Goal: Task Accomplishment & Management: Manage account settings

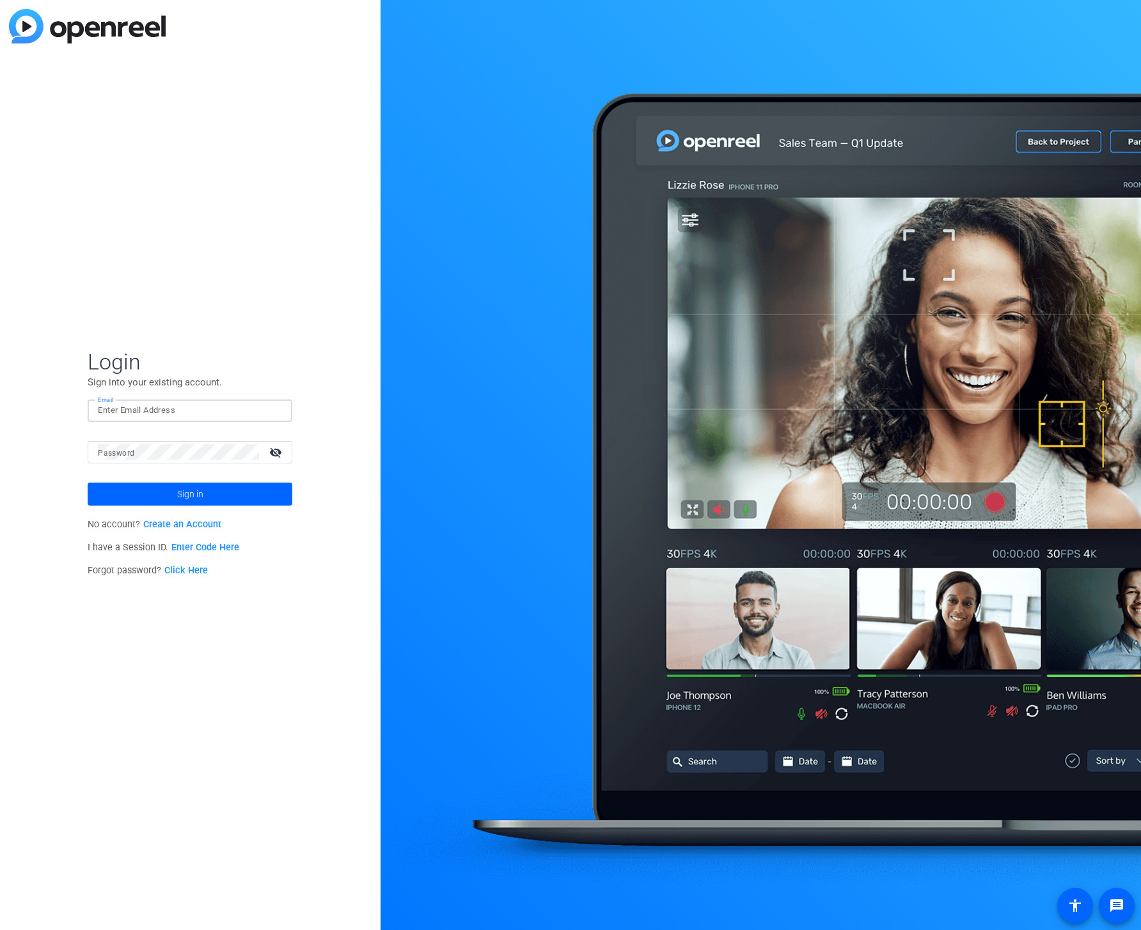
click at [161, 414] on input "Email" at bounding box center [190, 410] width 184 height 15
type input "chris.wolcott@gartner.com"
click at [88, 483] on button "Sign in" at bounding box center [190, 494] width 205 height 23
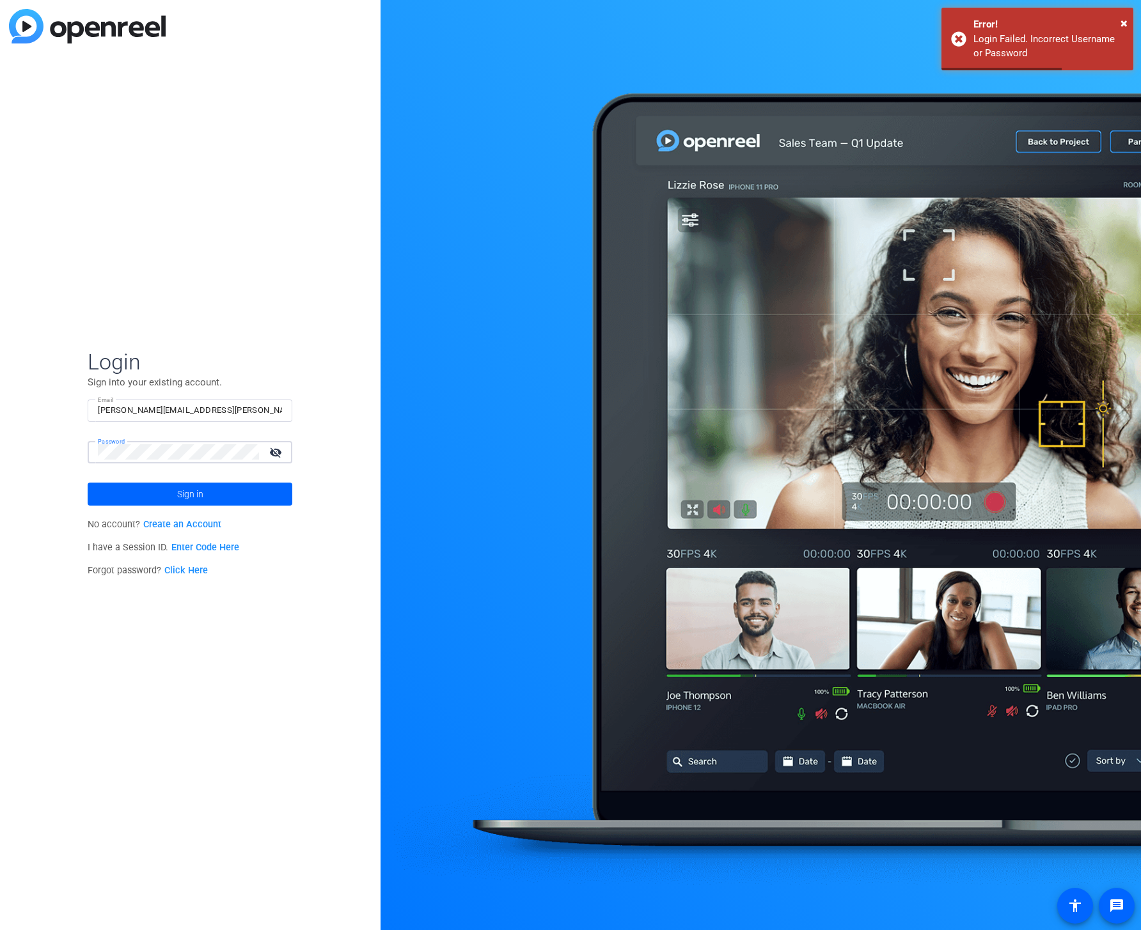
click at [45, 451] on div "Login Sign into your existing account. Email chris.wolcott@gartner.com Password…" at bounding box center [190, 465] width 380 height 930
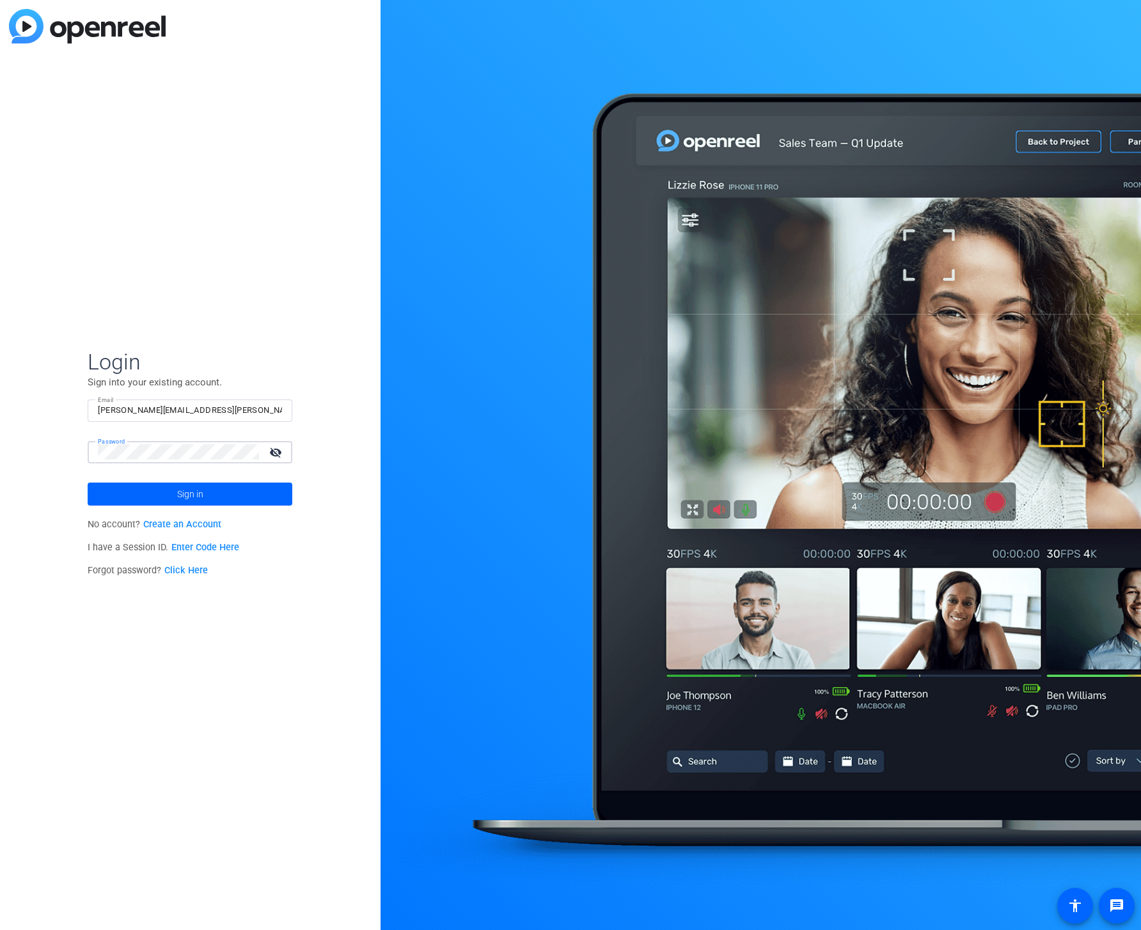
click at [88, 483] on button "Sign in" at bounding box center [190, 494] width 205 height 23
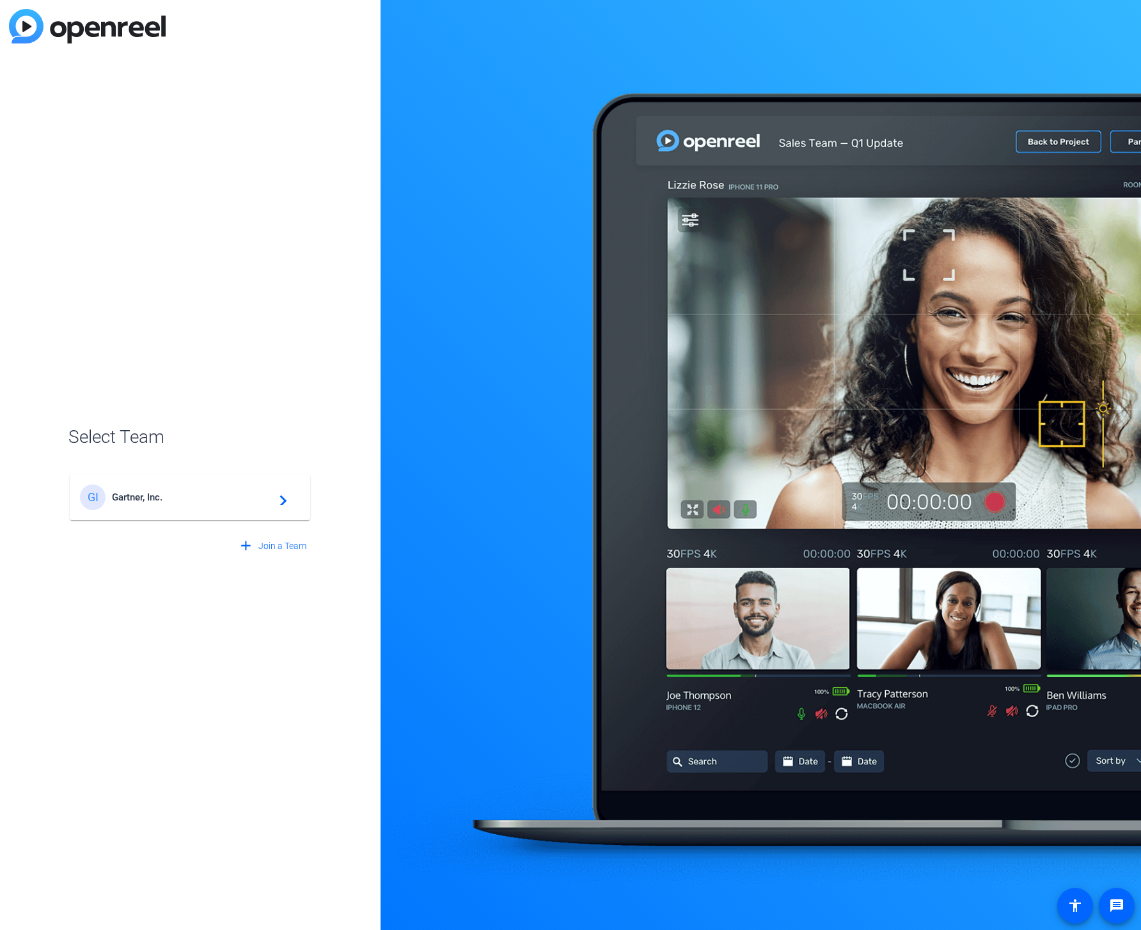
click at [169, 507] on div "GI Gartner, Inc. navigate_next" at bounding box center [190, 498] width 220 height 26
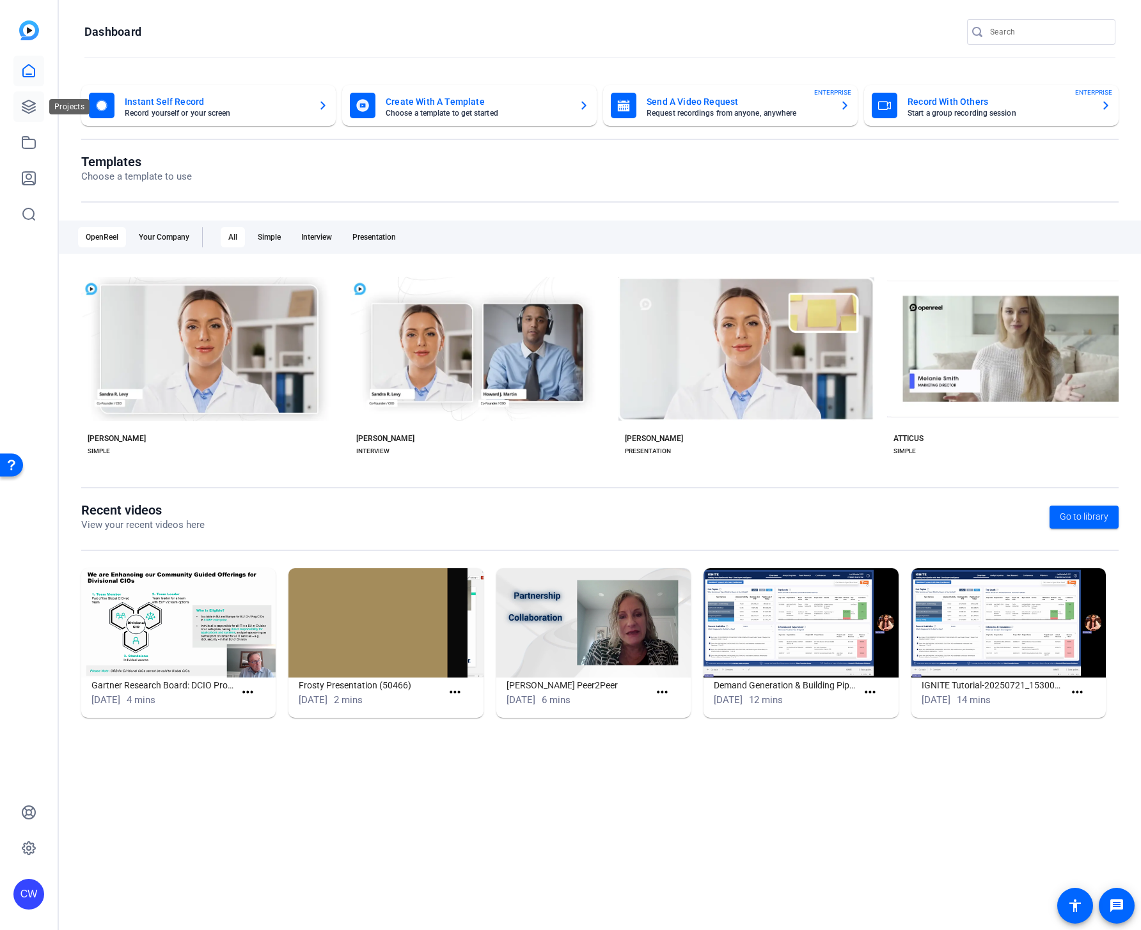
click at [29, 105] on icon at bounding box center [28, 106] width 15 height 15
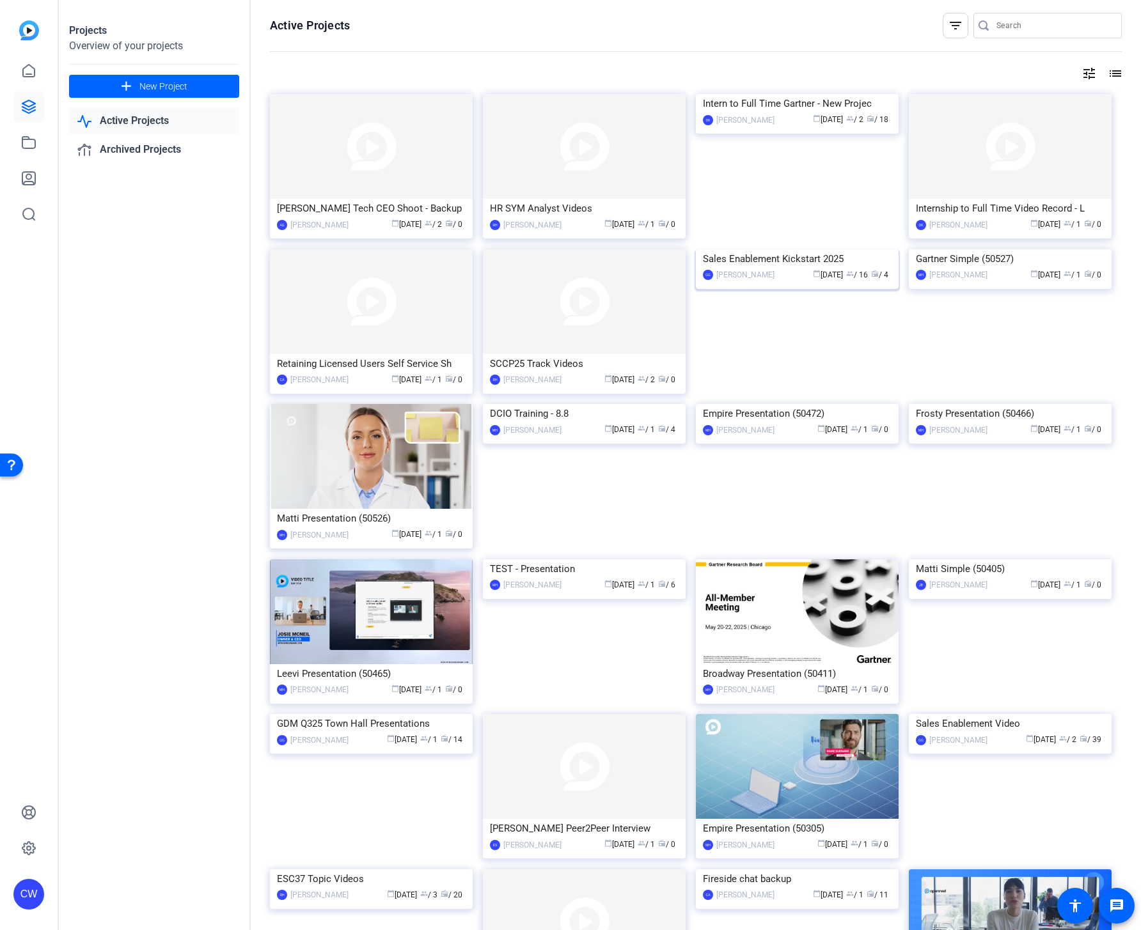
click at [747, 269] on div "Sales Enablement Kickstart 2025" at bounding box center [797, 258] width 189 height 19
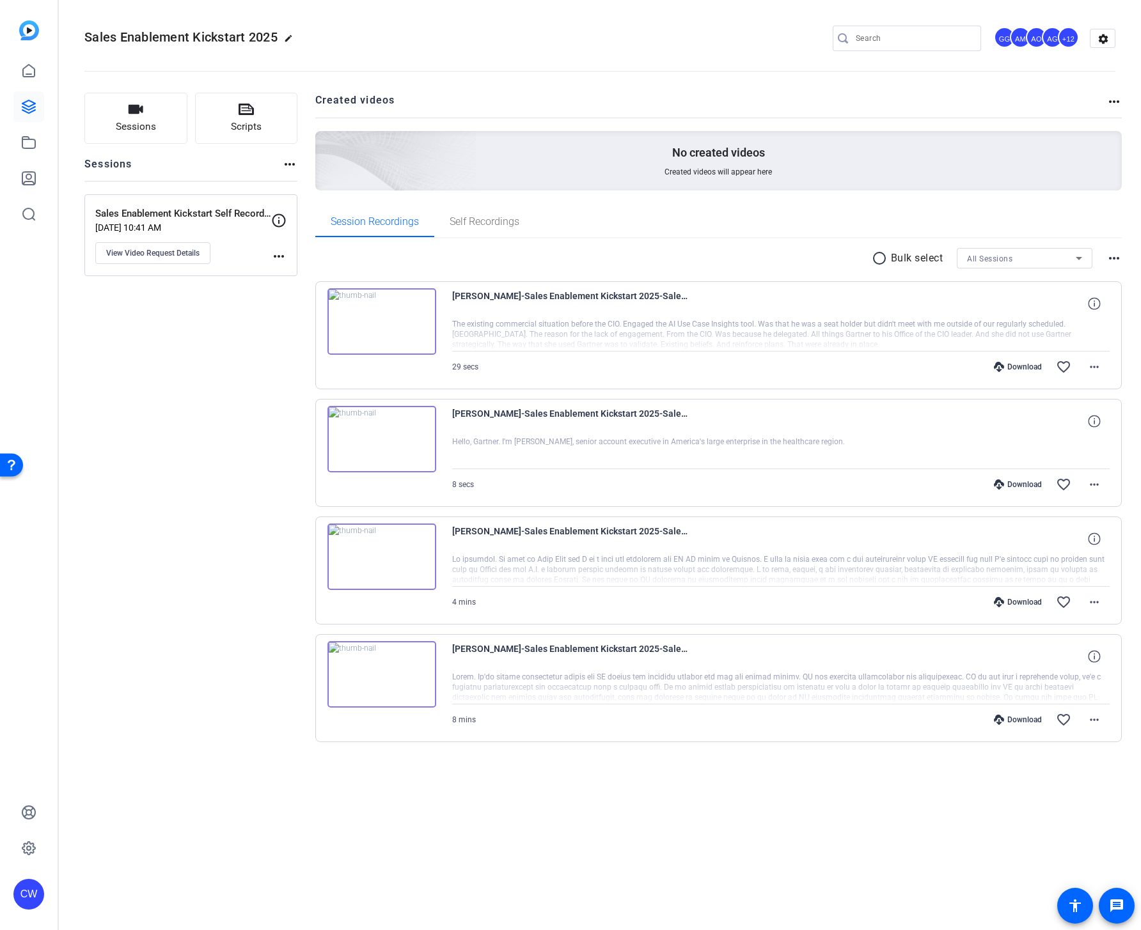
click at [1064, 36] on div "+12" at bounding box center [1067, 37] width 21 height 21
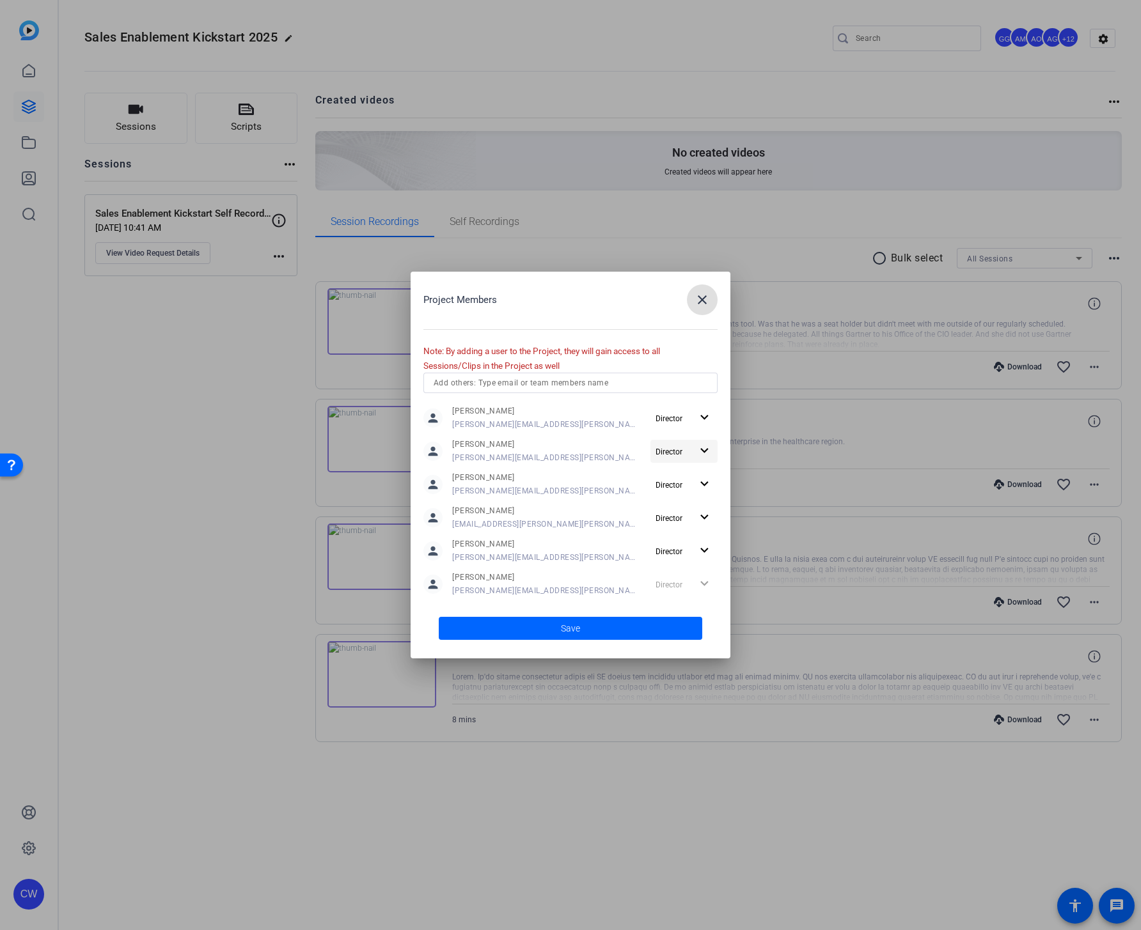
click at [698, 450] on mat-icon "expand_more" at bounding box center [704, 451] width 16 height 16
click at [579, 306] on div at bounding box center [570, 465] width 1141 height 930
click at [699, 449] on mat-icon "expand_more" at bounding box center [704, 451] width 16 height 16
click at [692, 495] on span "Remove User" at bounding box center [678, 499] width 51 height 15
click at [696, 451] on mat-icon "expand_more" at bounding box center [704, 451] width 16 height 16
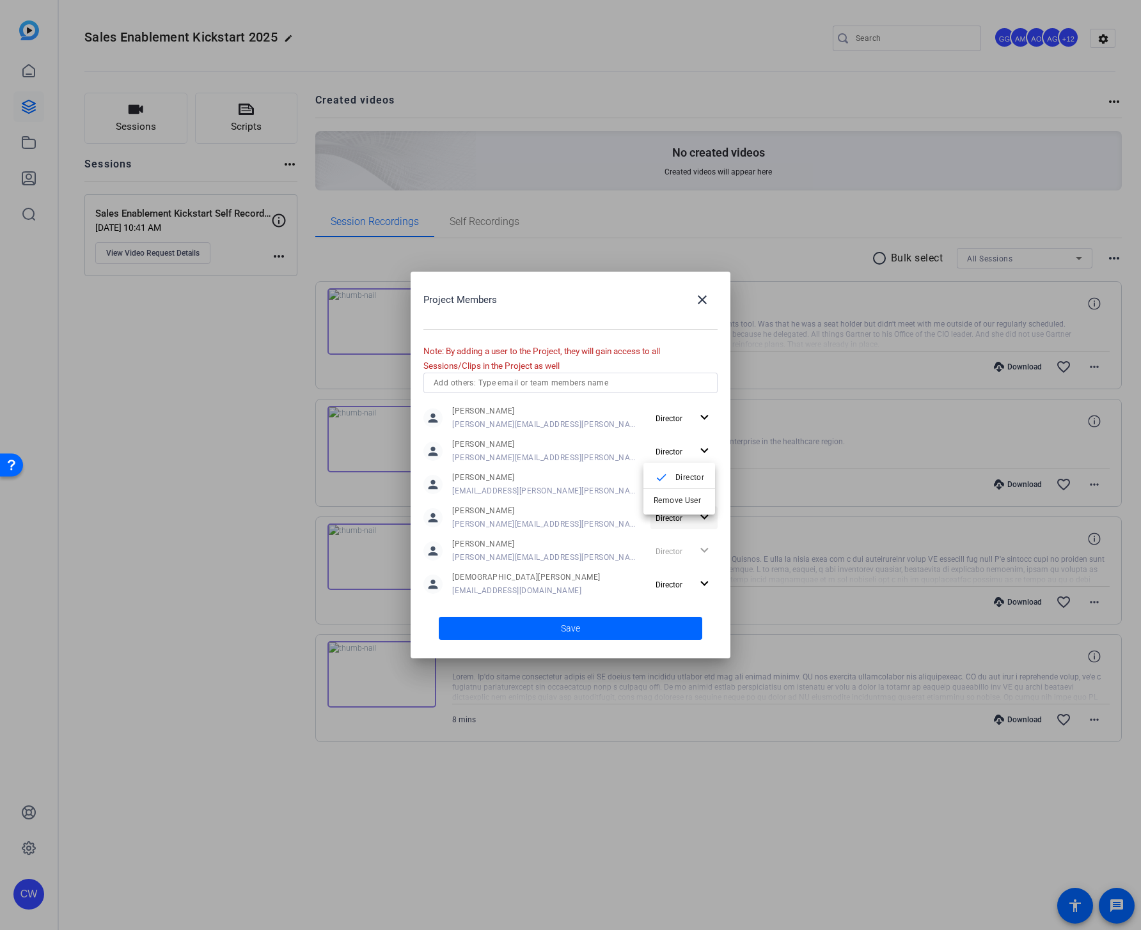
click at [690, 499] on span "Remove User" at bounding box center [676, 499] width 47 height 9
click at [698, 452] on mat-icon "expand_more" at bounding box center [704, 451] width 16 height 16
click at [688, 503] on span "Remove User" at bounding box center [676, 499] width 47 height 9
click at [698, 448] on mat-icon "expand_more" at bounding box center [704, 451] width 16 height 16
click at [689, 503] on span "Remove User" at bounding box center [676, 499] width 47 height 9
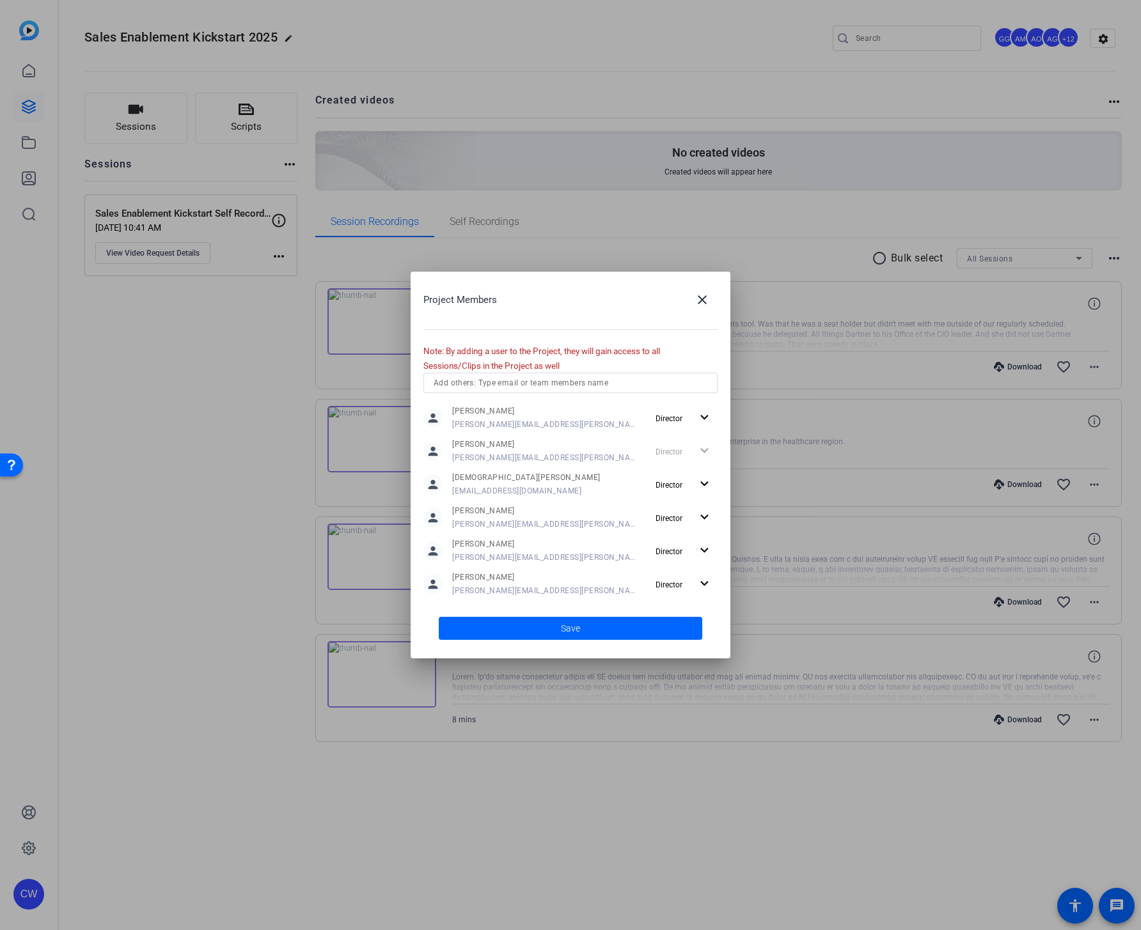
click at [699, 451] on div "Director expand_more" at bounding box center [683, 451] width 67 height 23
click at [697, 449] on div "Director expand_more" at bounding box center [683, 451] width 67 height 23
click at [696, 484] on mat-icon "expand_more" at bounding box center [704, 484] width 16 height 16
click at [688, 531] on span "Remove User" at bounding box center [676, 533] width 47 height 9
click at [698, 485] on mat-icon "expand_more" at bounding box center [704, 484] width 16 height 16
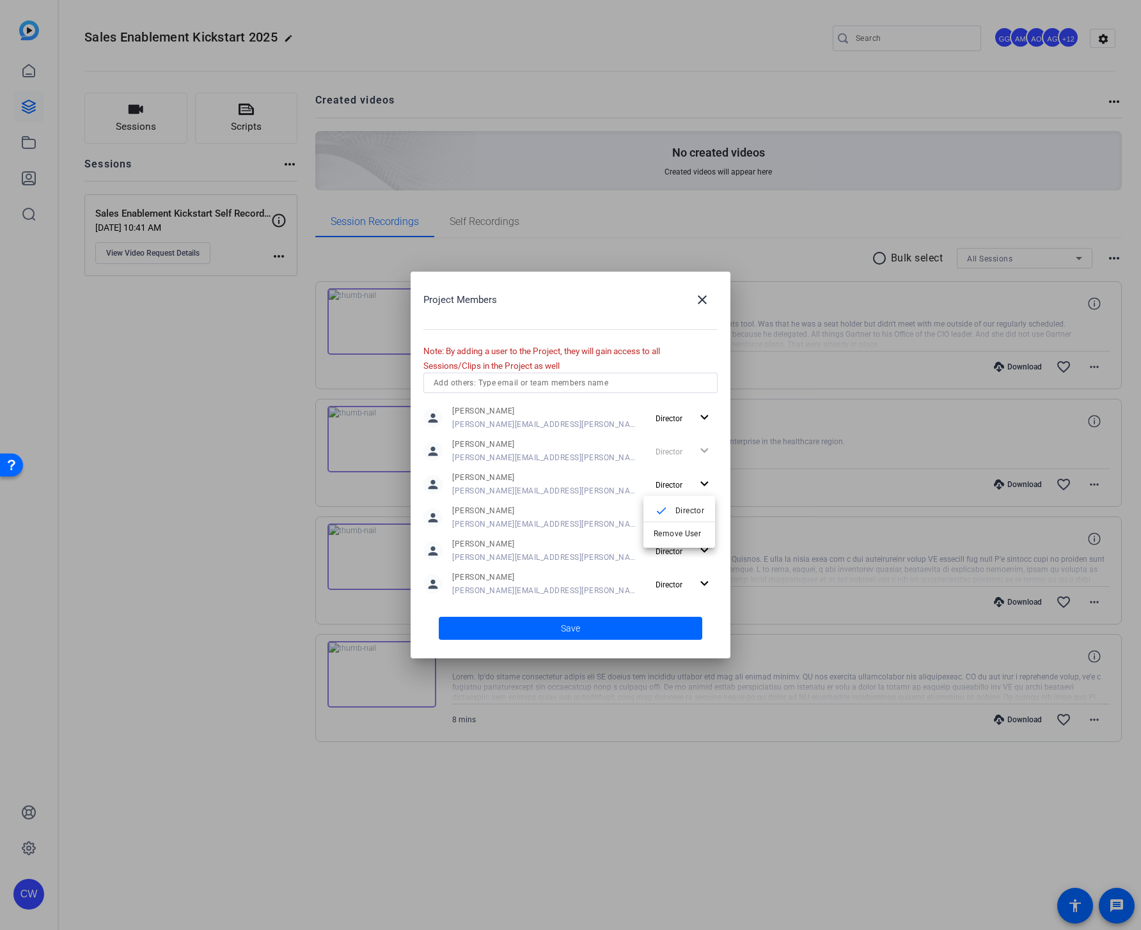
click at [534, 524] on div at bounding box center [570, 465] width 1141 height 930
click at [696, 515] on mat-icon "expand_more" at bounding box center [704, 518] width 16 height 16
click at [683, 568] on span "Remove User" at bounding box center [676, 566] width 47 height 9
click at [701, 515] on mat-icon "expand_more" at bounding box center [704, 518] width 16 height 16
click at [683, 563] on span "Remove User" at bounding box center [676, 566] width 47 height 9
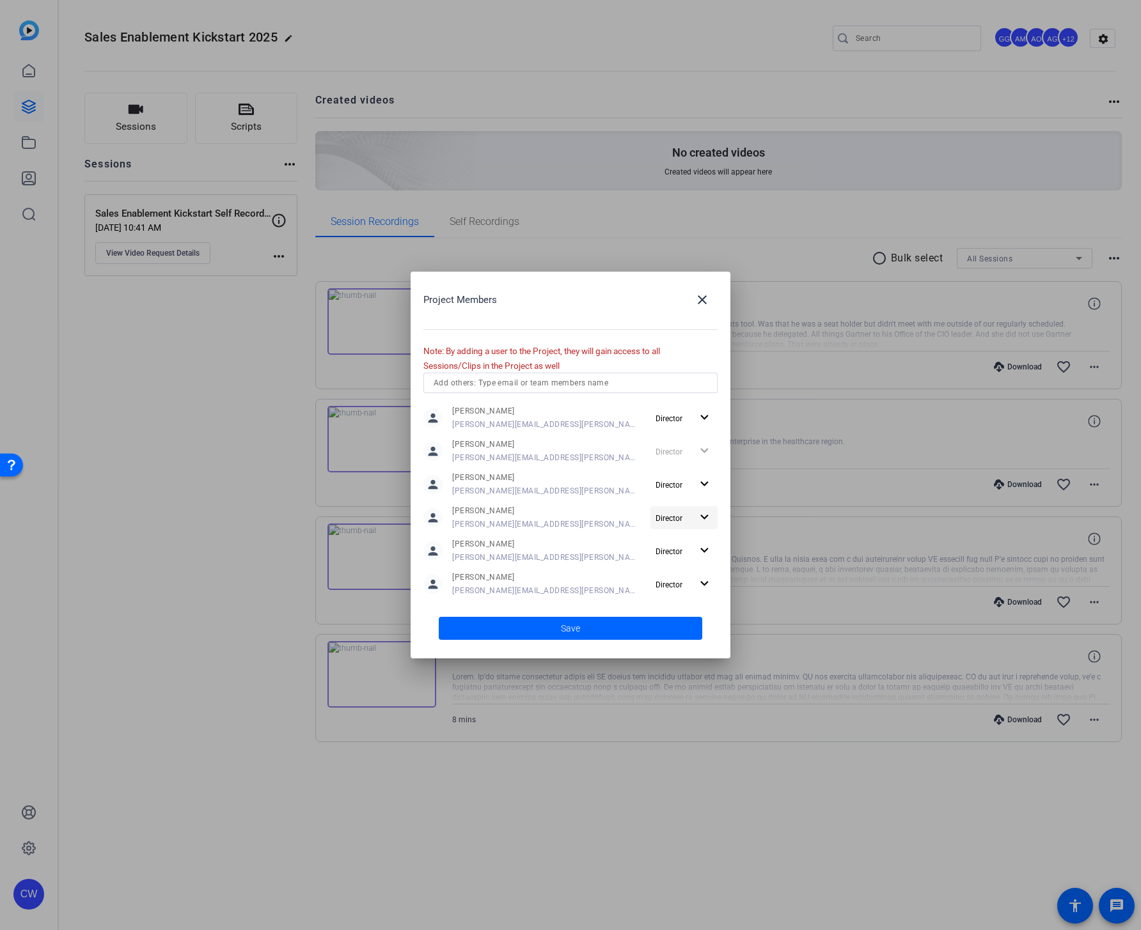
click at [696, 518] on mat-icon "expand_more" at bounding box center [704, 518] width 16 height 16
click at [682, 568] on span "Remove User" at bounding box center [676, 566] width 47 height 9
click at [696, 515] on mat-icon "expand_more" at bounding box center [704, 518] width 16 height 16
click at [689, 568] on span "Remove User" at bounding box center [676, 566] width 47 height 9
click at [696, 549] on mat-icon "expand_more" at bounding box center [704, 551] width 16 height 16
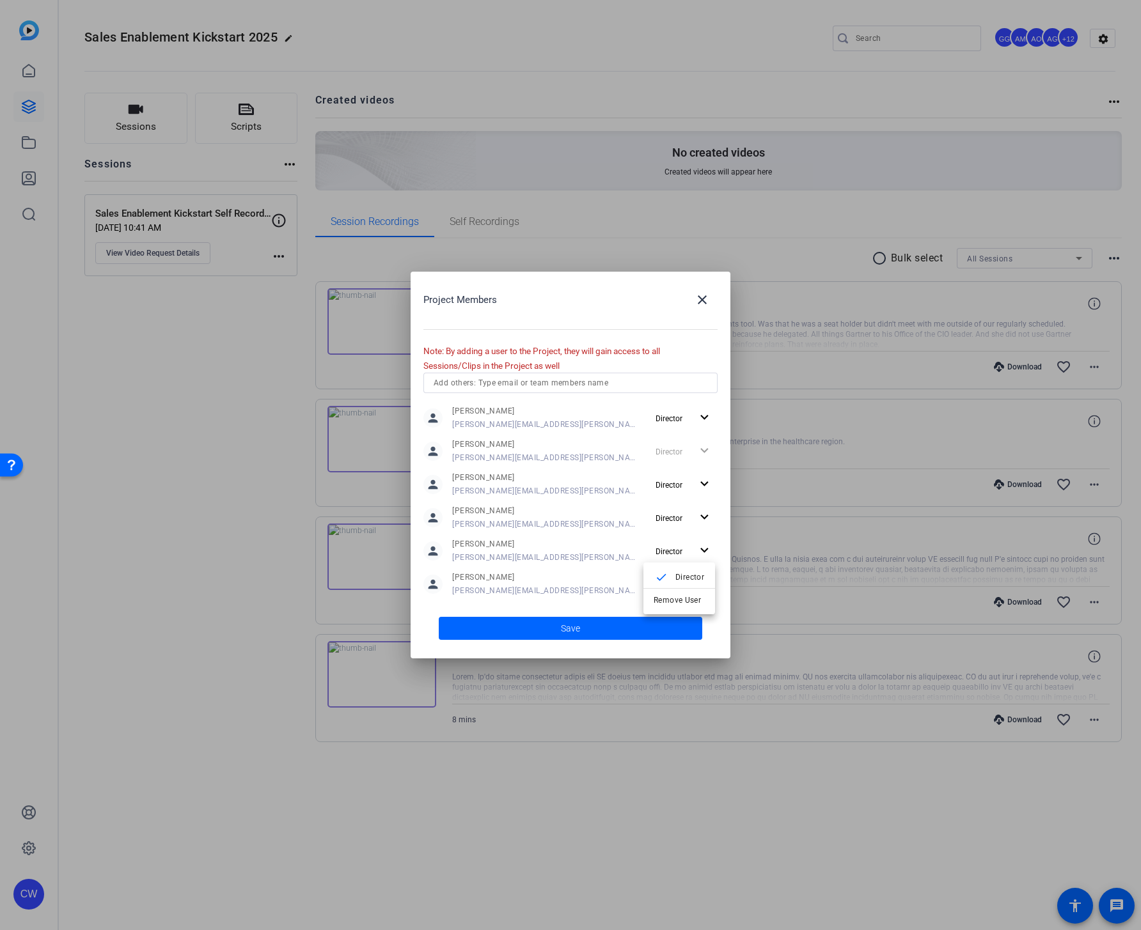
click at [533, 490] on div at bounding box center [570, 465] width 1141 height 930
click at [694, 449] on div "Director expand_more" at bounding box center [683, 451] width 67 height 23
click at [698, 449] on div "Director expand_more" at bounding box center [683, 451] width 67 height 23
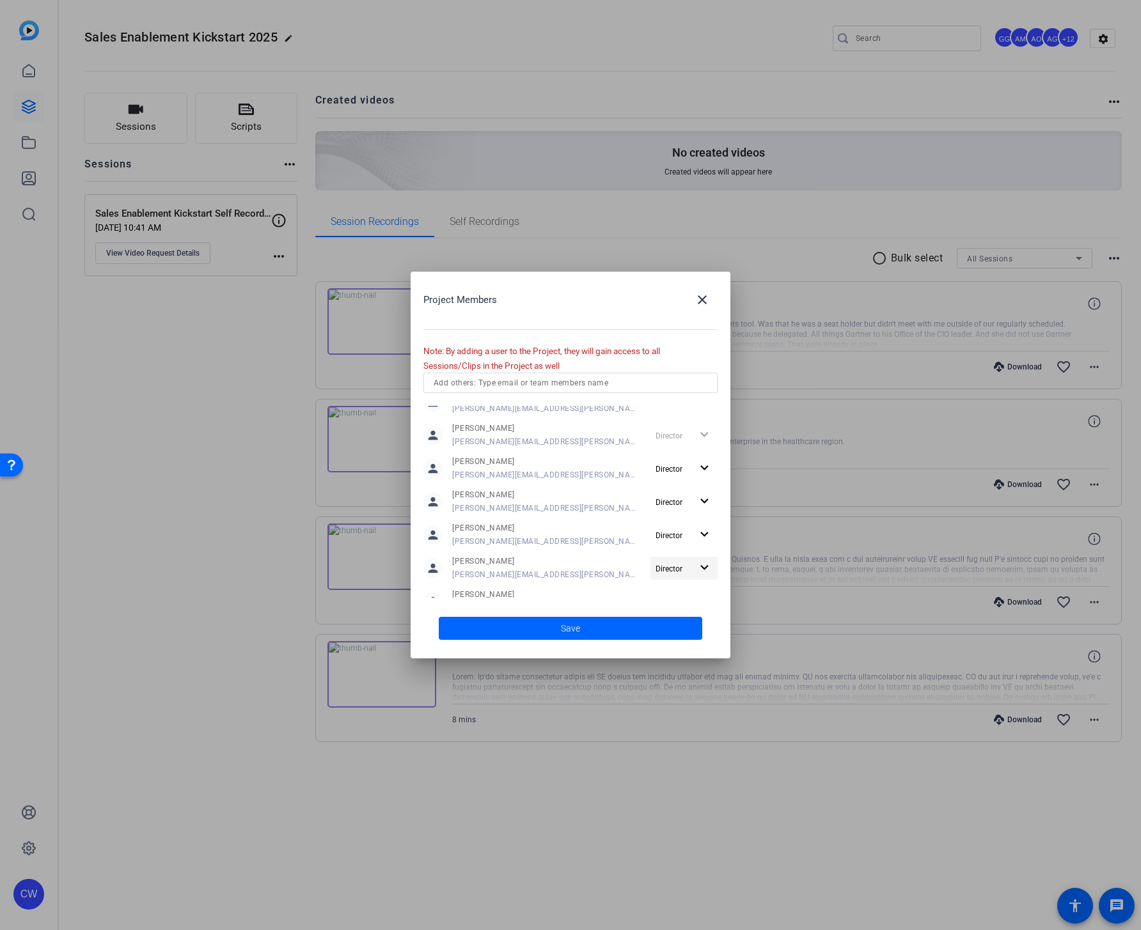
scroll to position [35, 0]
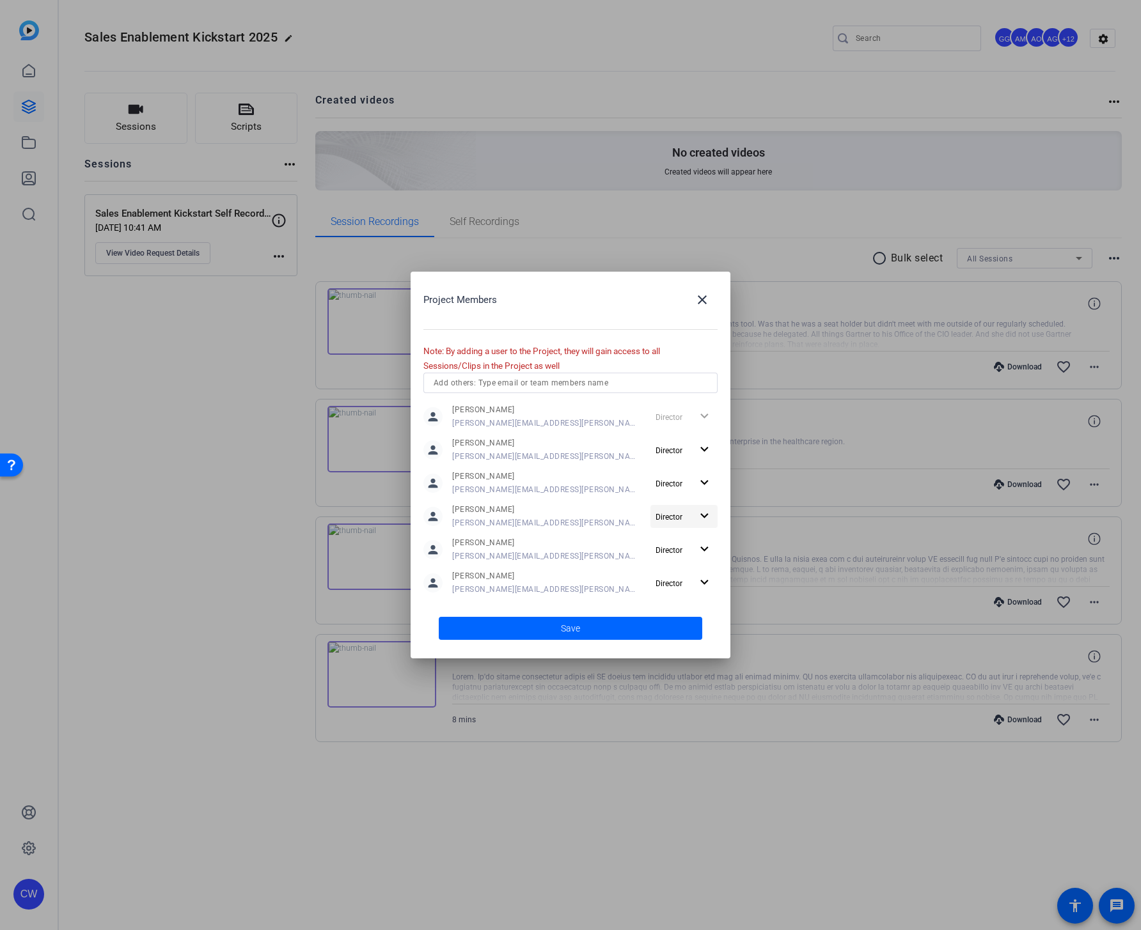
click at [698, 515] on mat-icon "expand_more" at bounding box center [704, 516] width 16 height 16
click at [693, 559] on span "Remove User" at bounding box center [678, 565] width 51 height 15
click at [697, 443] on div "Director expand_more" at bounding box center [683, 448] width 67 height 23
click at [523, 627] on span at bounding box center [570, 628] width 263 height 31
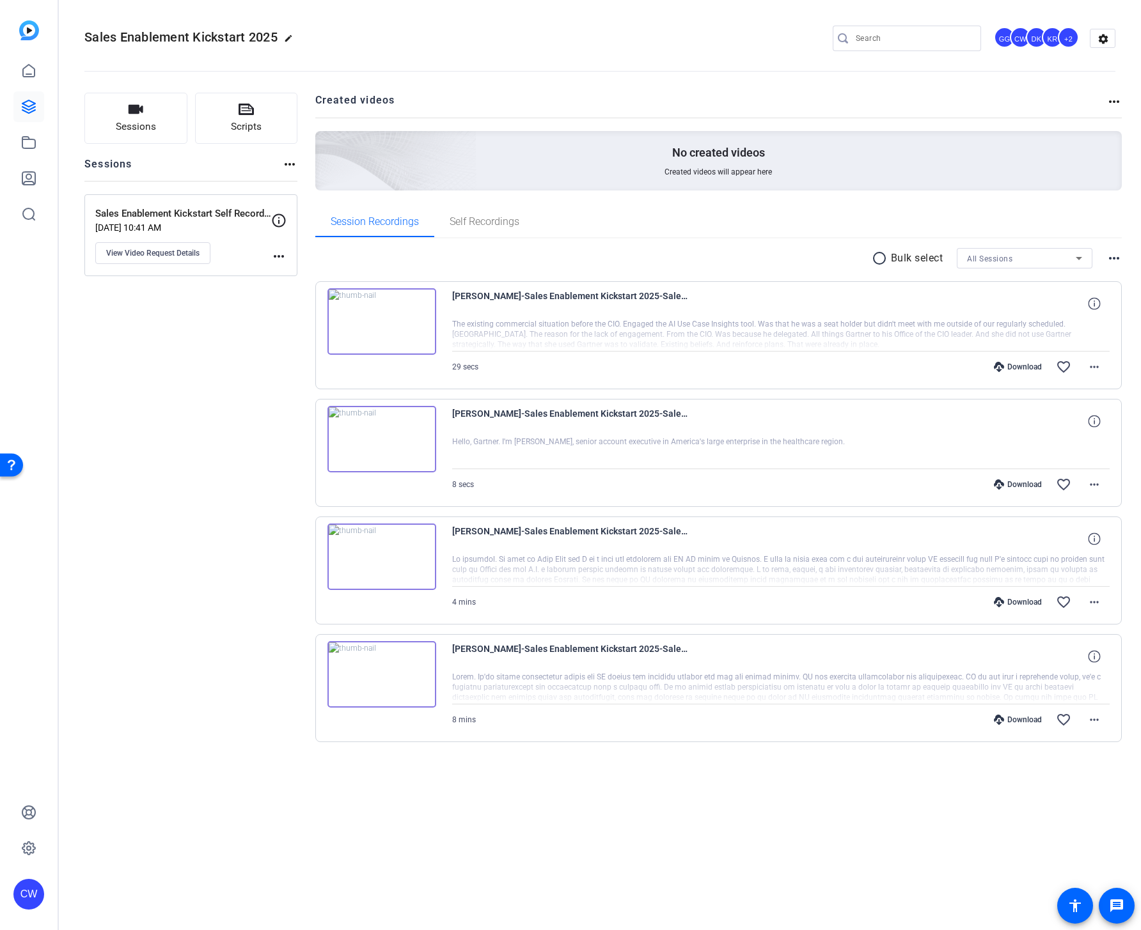
click at [460, 25] on div "Sales Enablement Kickstart 2025 edit GG CW DK KR +2 settings" at bounding box center [599, 38] width 1031 height 97
click at [1062, 39] on div "+2" at bounding box center [1067, 37] width 21 height 21
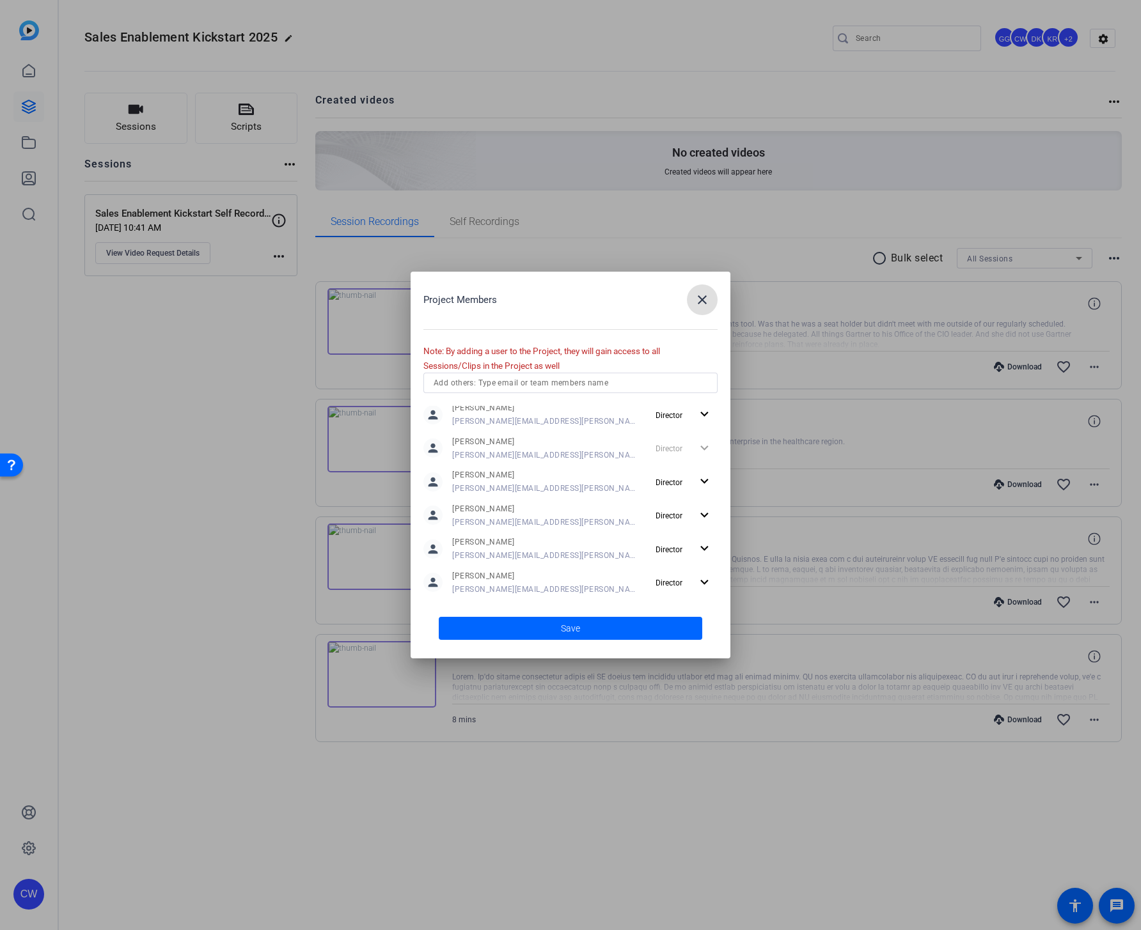
scroll to position [0, 0]
click at [698, 298] on mat-icon "close" at bounding box center [701, 299] width 15 height 15
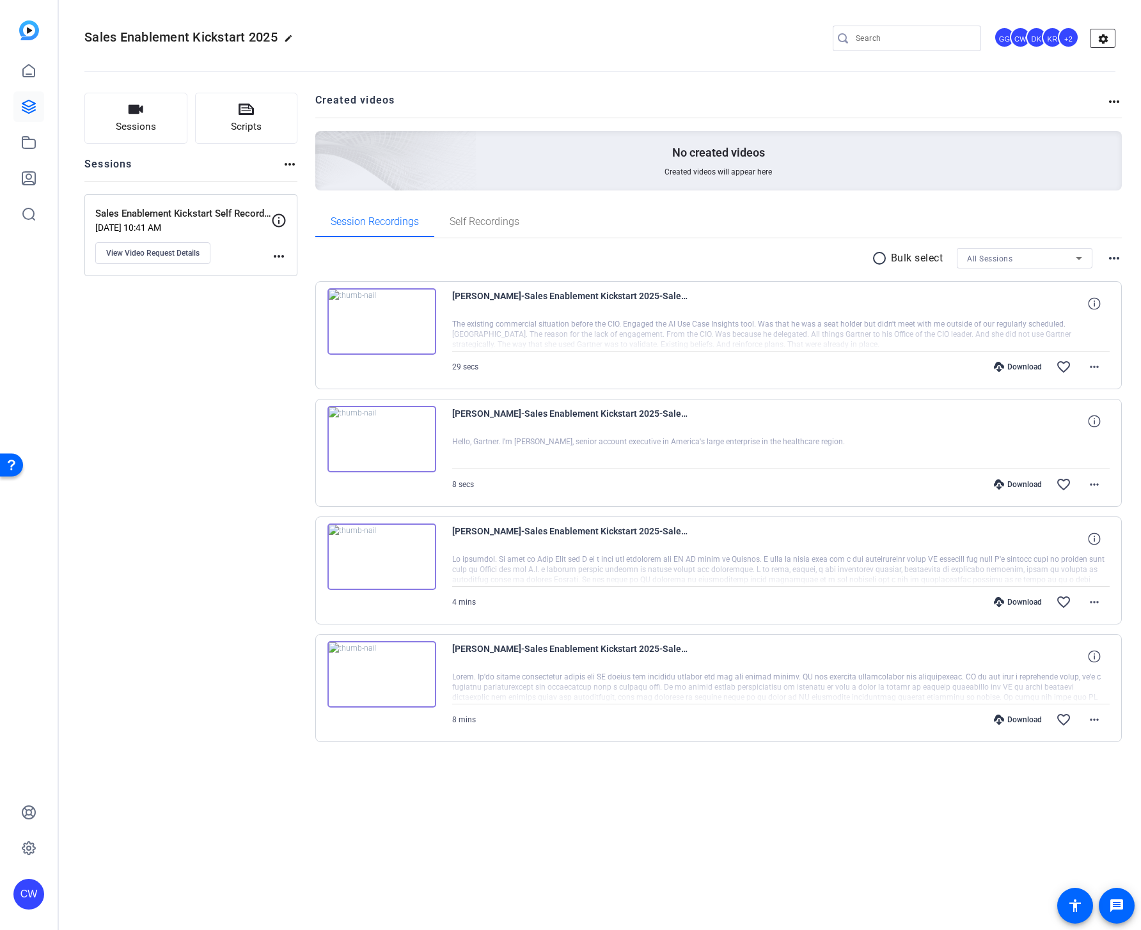
click at [1107, 33] on mat-icon "settings" at bounding box center [1103, 38] width 26 height 19
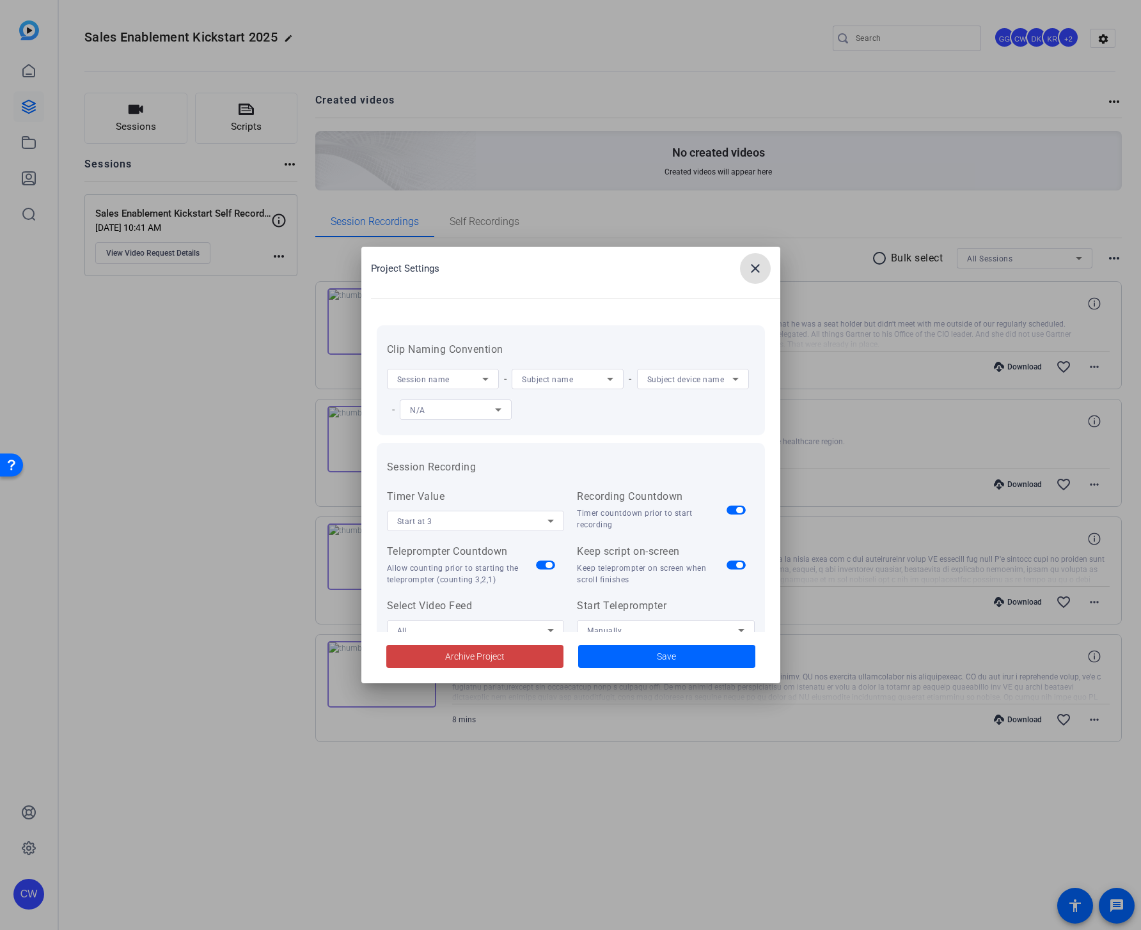
scroll to position [264, 0]
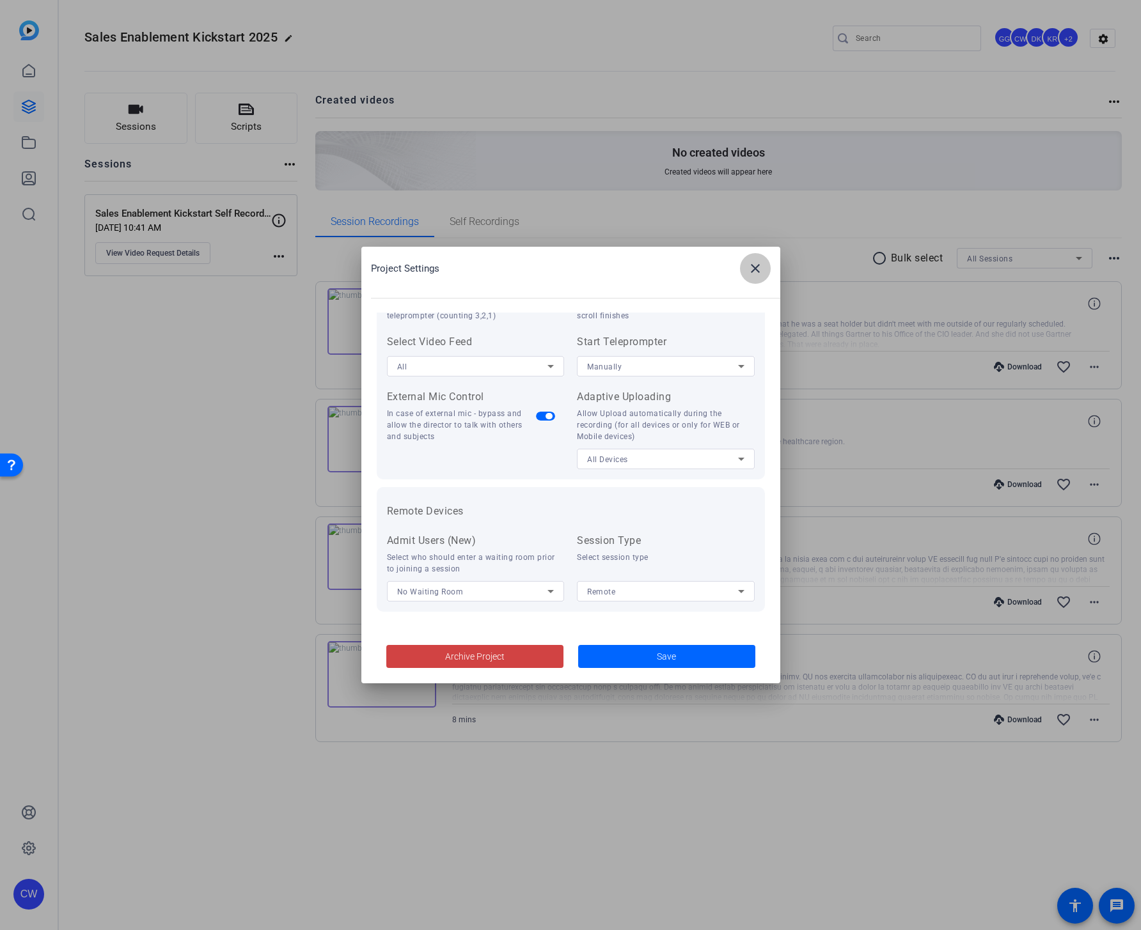
click at [768, 259] on span at bounding box center [755, 268] width 31 height 31
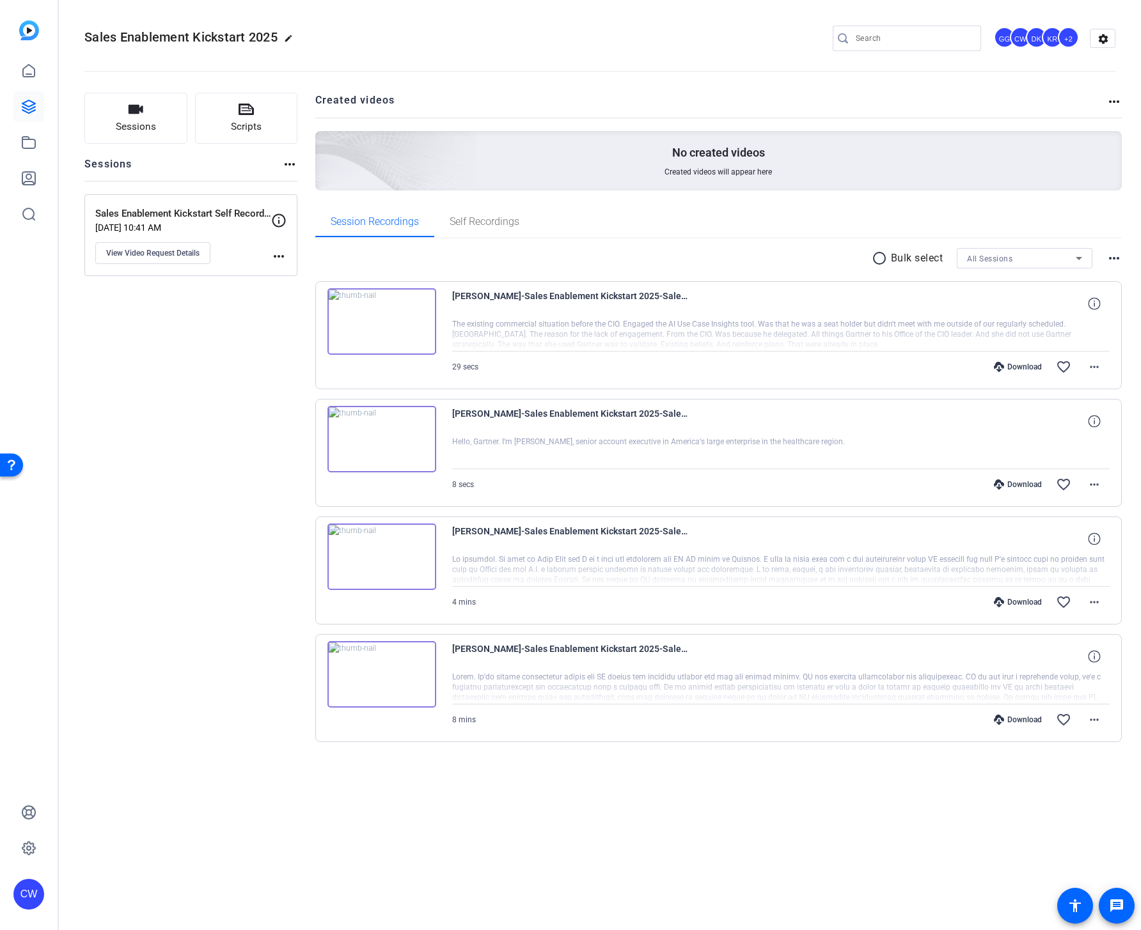
click at [536, 97] on h2 "Created videos" at bounding box center [710, 105] width 791 height 25
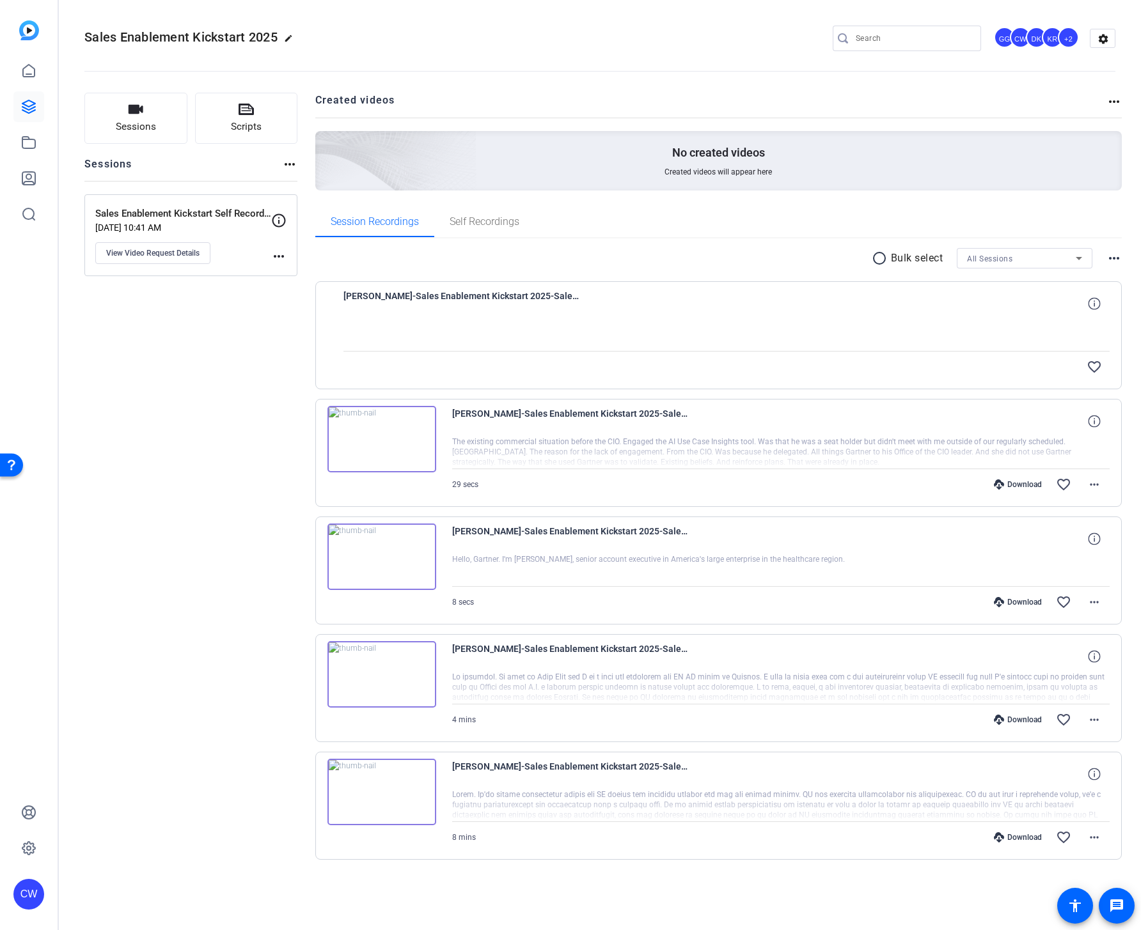
click at [1121, 102] on mat-icon "more_horiz" at bounding box center [1113, 101] width 15 height 15
click at [1117, 101] on div at bounding box center [570, 465] width 1141 height 930
click at [959, 82] on openreel-divider-bar at bounding box center [599, 67] width 1031 height 39
click at [281, 257] on mat-icon "more_horiz" at bounding box center [278, 256] width 15 height 15
click at [235, 329] on div at bounding box center [570, 465] width 1141 height 930
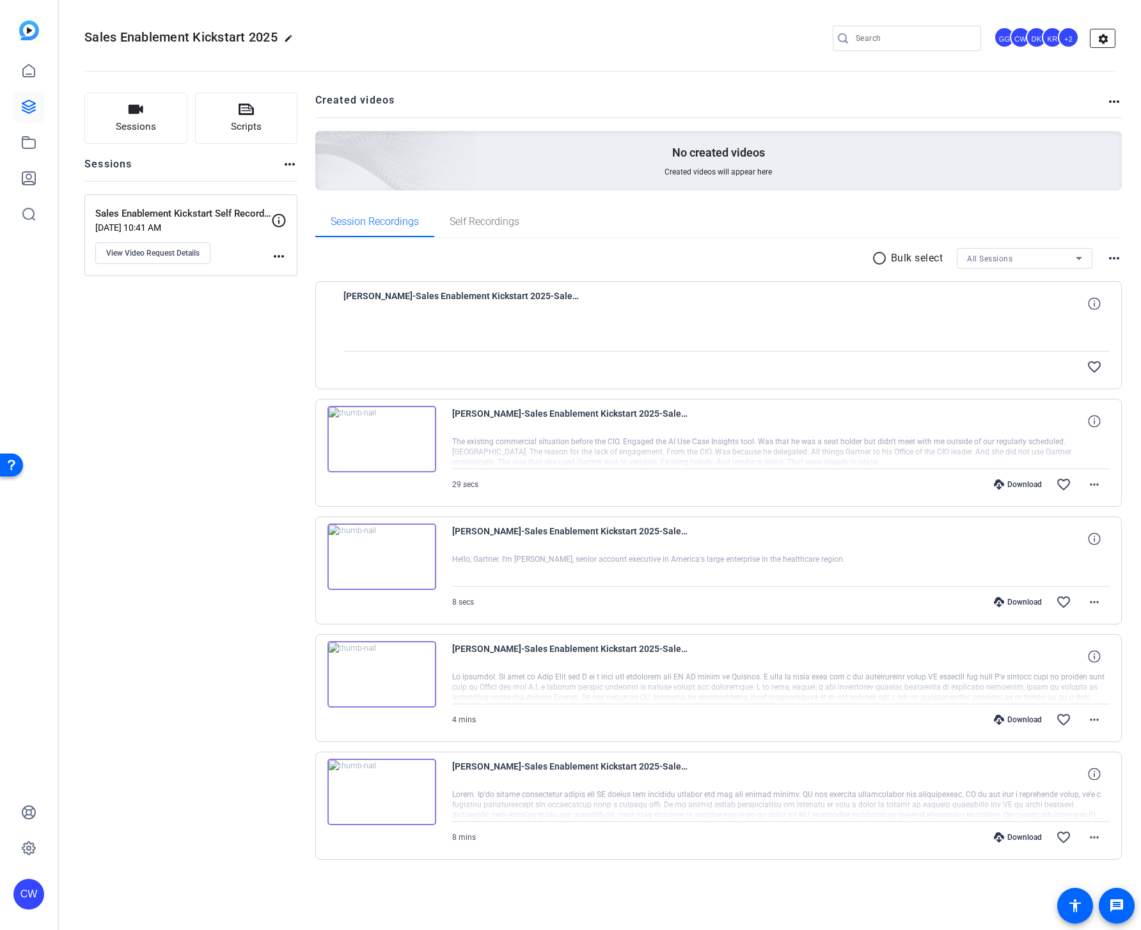
click at [1105, 35] on mat-icon "settings" at bounding box center [1103, 38] width 26 height 19
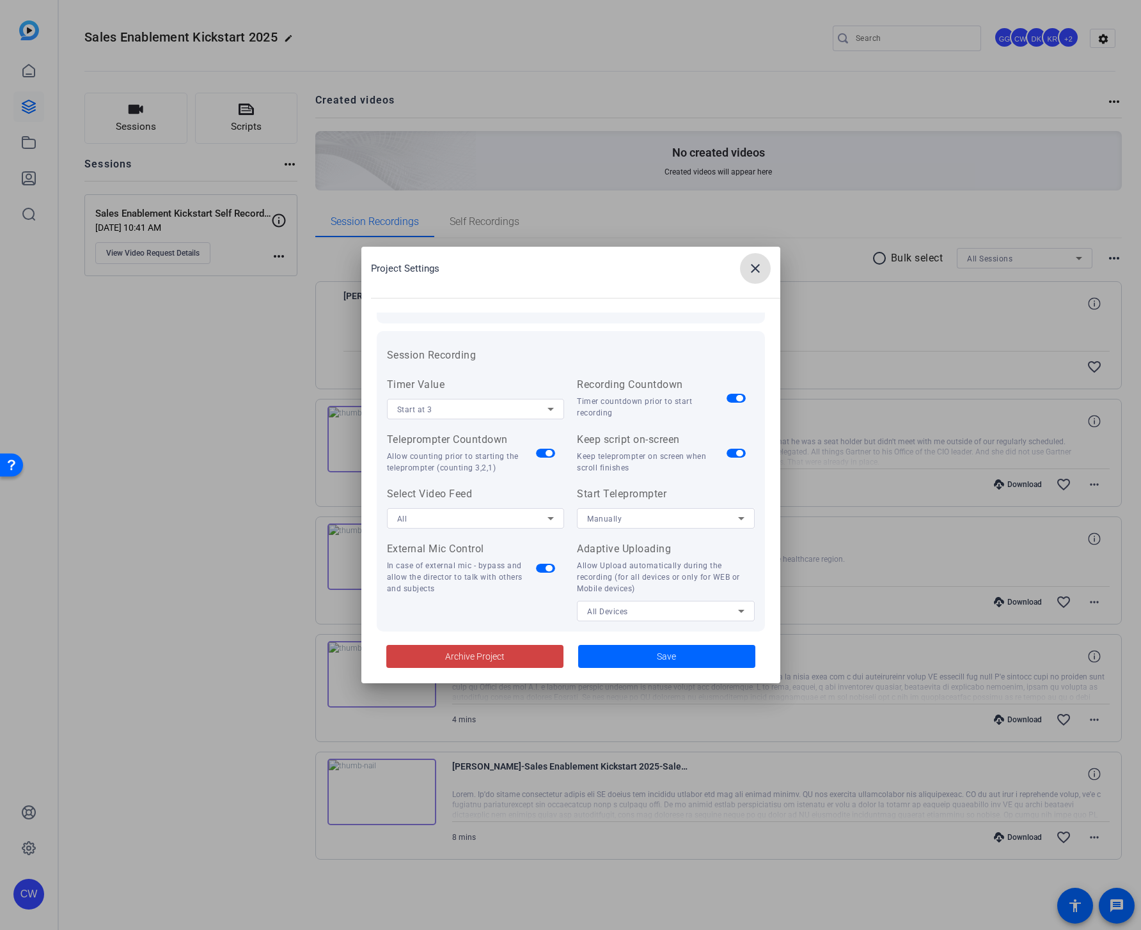
scroll to position [264, 0]
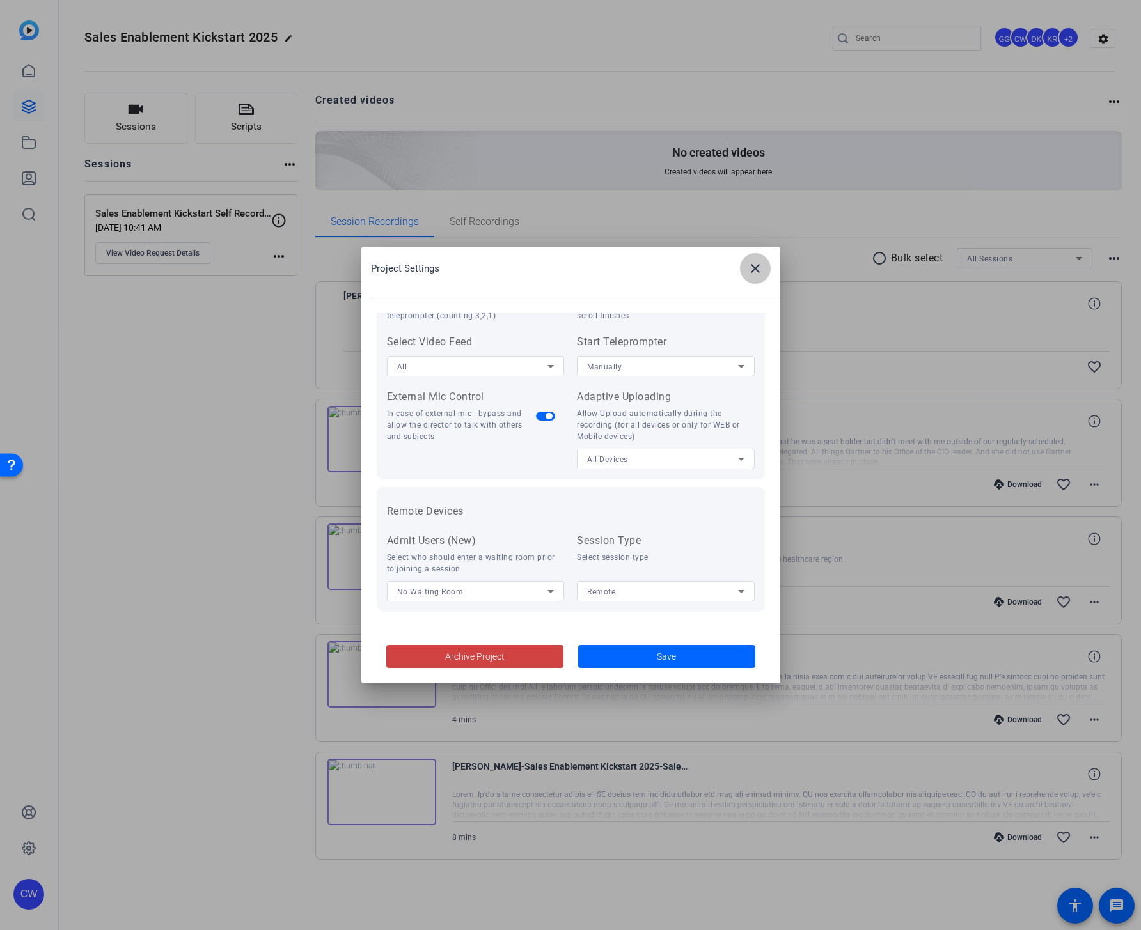
click at [752, 265] on mat-icon "close" at bounding box center [754, 268] width 15 height 15
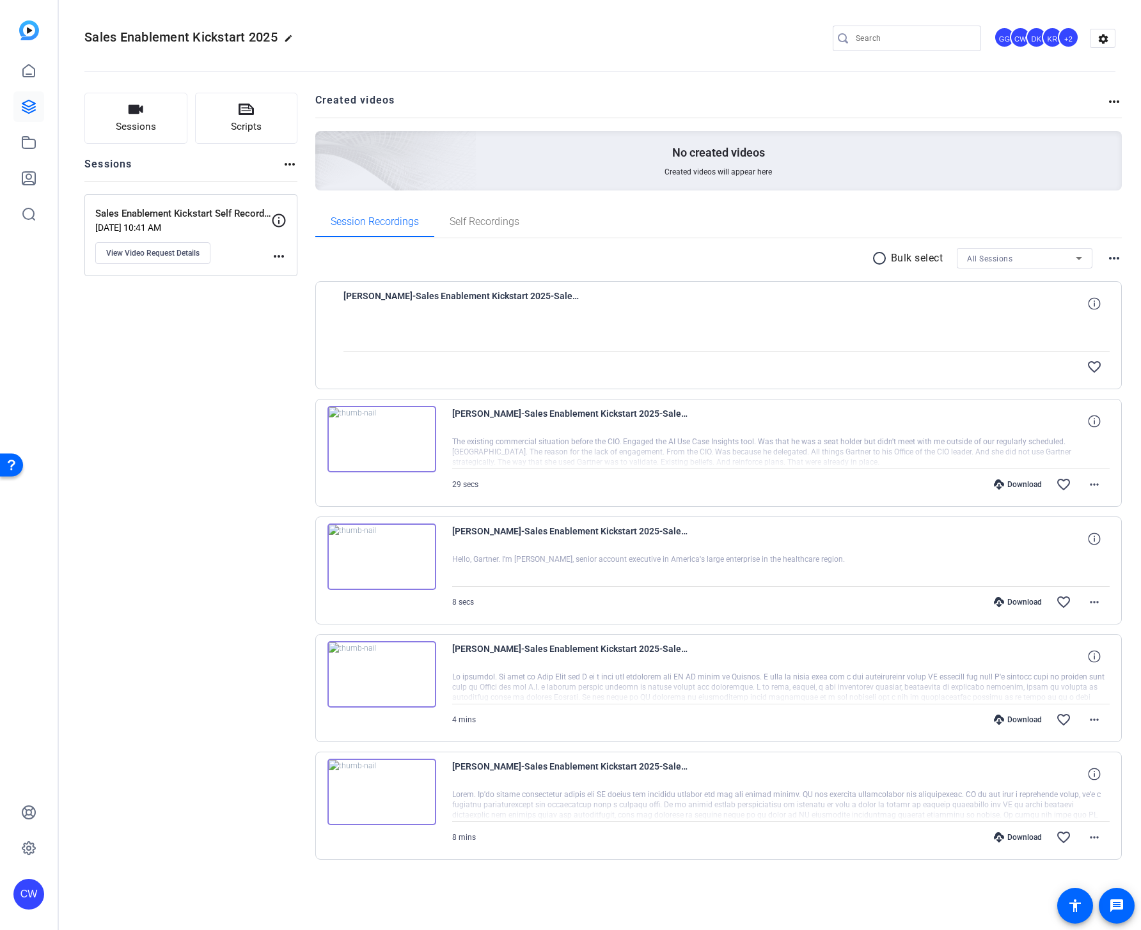
click at [541, 120] on div "Created videos more_horiz No created videos Created videos will appear here" at bounding box center [718, 142] width 807 height 98
click at [1119, 255] on mat-icon "more_horiz" at bounding box center [1113, 258] width 15 height 15
click at [1119, 255] on div at bounding box center [570, 465] width 1141 height 930
drag, startPoint x: 894, startPoint y: 159, endPoint x: 852, endPoint y: 150, distance: 43.8
click at [894, 159] on div "No created videos Created videos will appear here" at bounding box center [718, 160] width 807 height 59
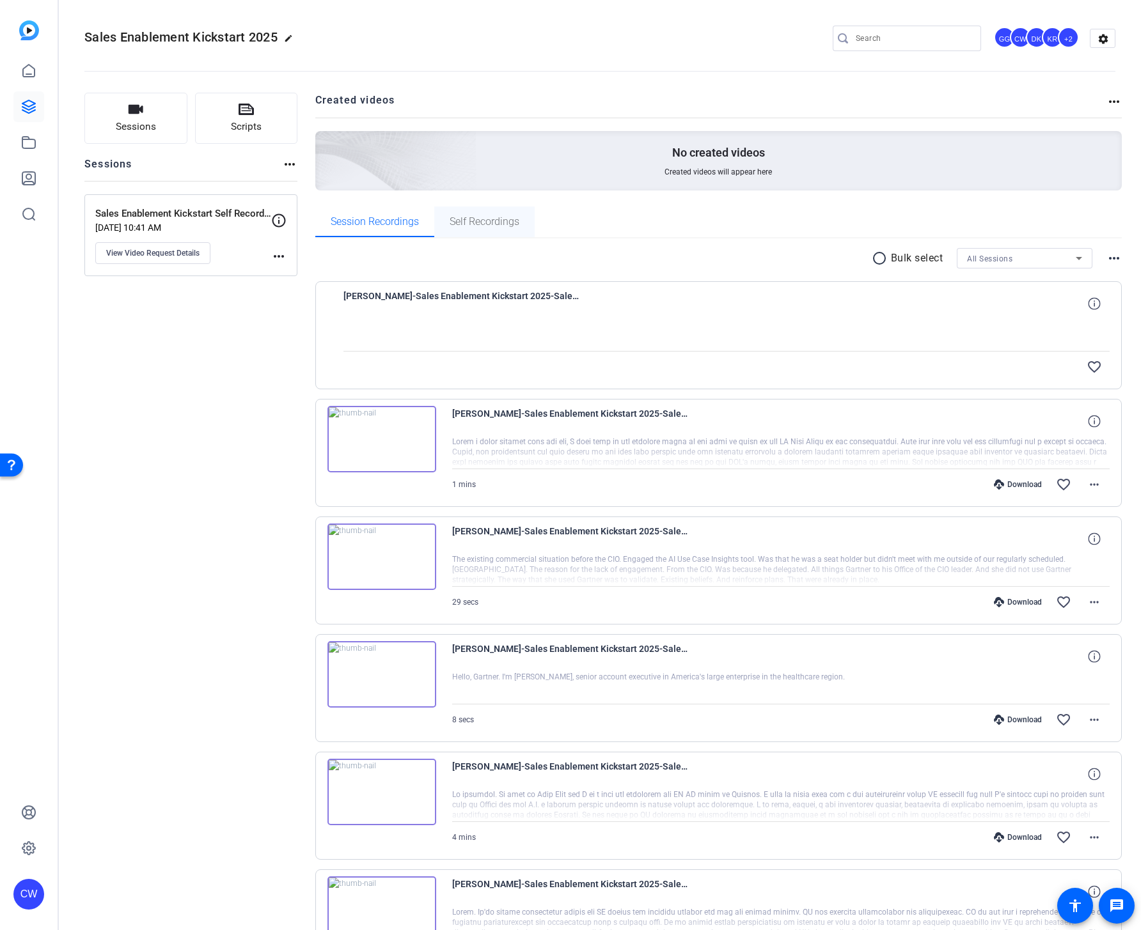
click at [507, 230] on span "Self Recordings" at bounding box center [484, 222] width 70 height 31
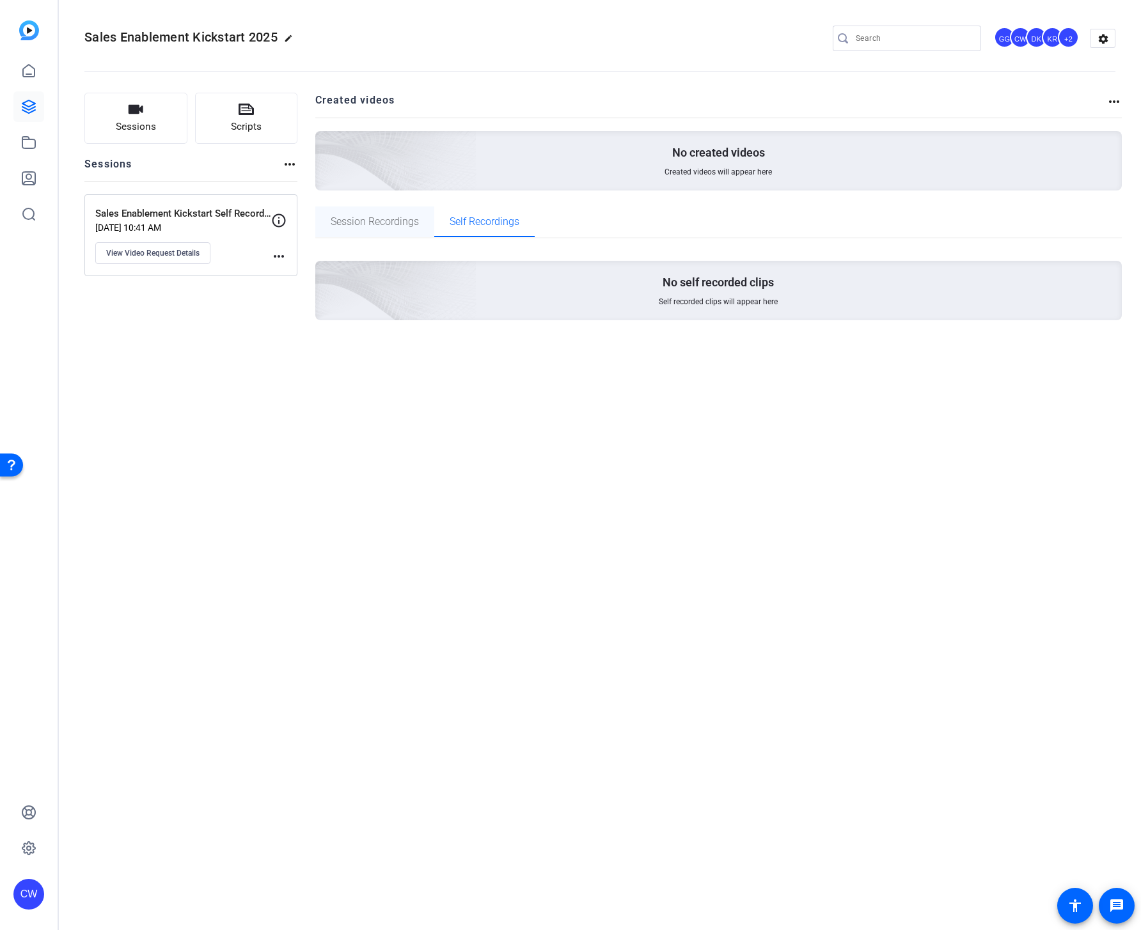
click at [381, 226] on span "Session Recordings" at bounding box center [375, 222] width 88 height 10
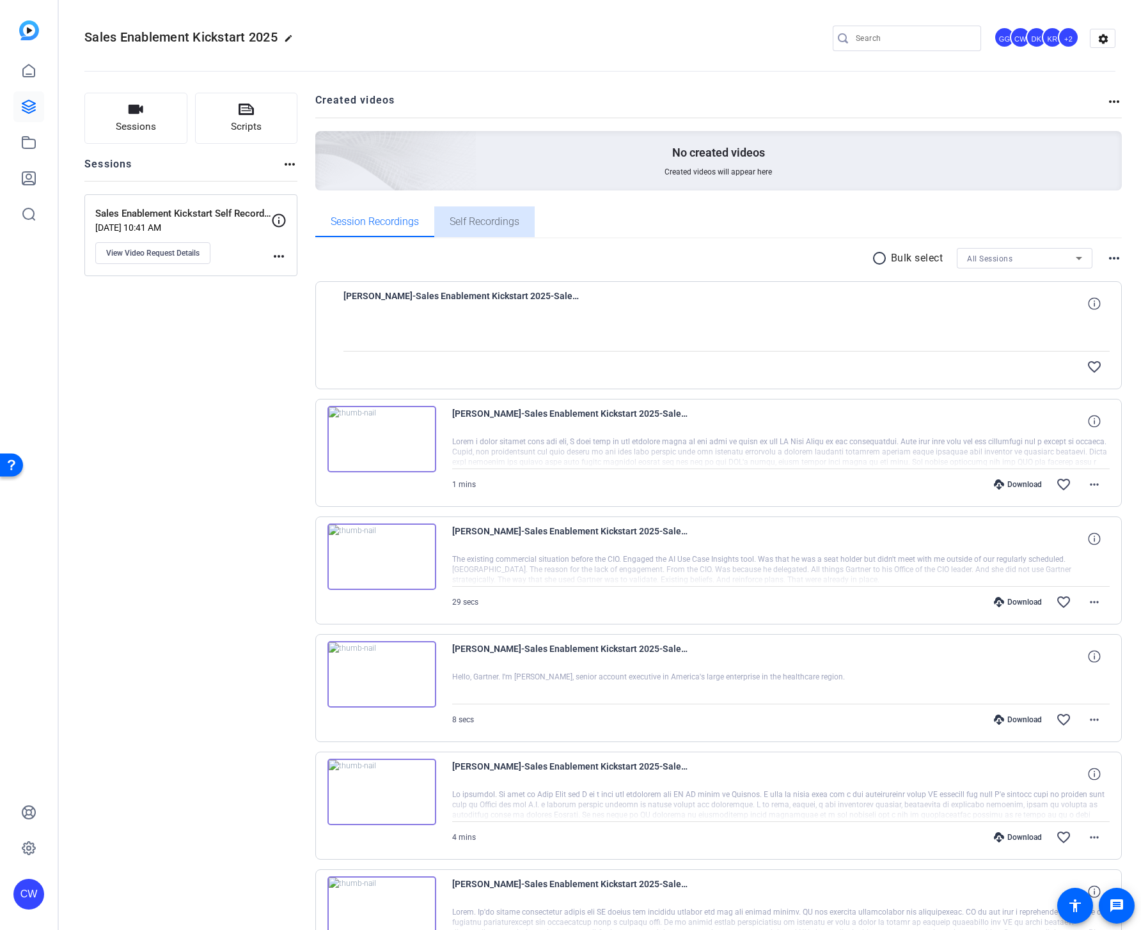
click at [474, 229] on span "Self Recordings" at bounding box center [484, 222] width 70 height 31
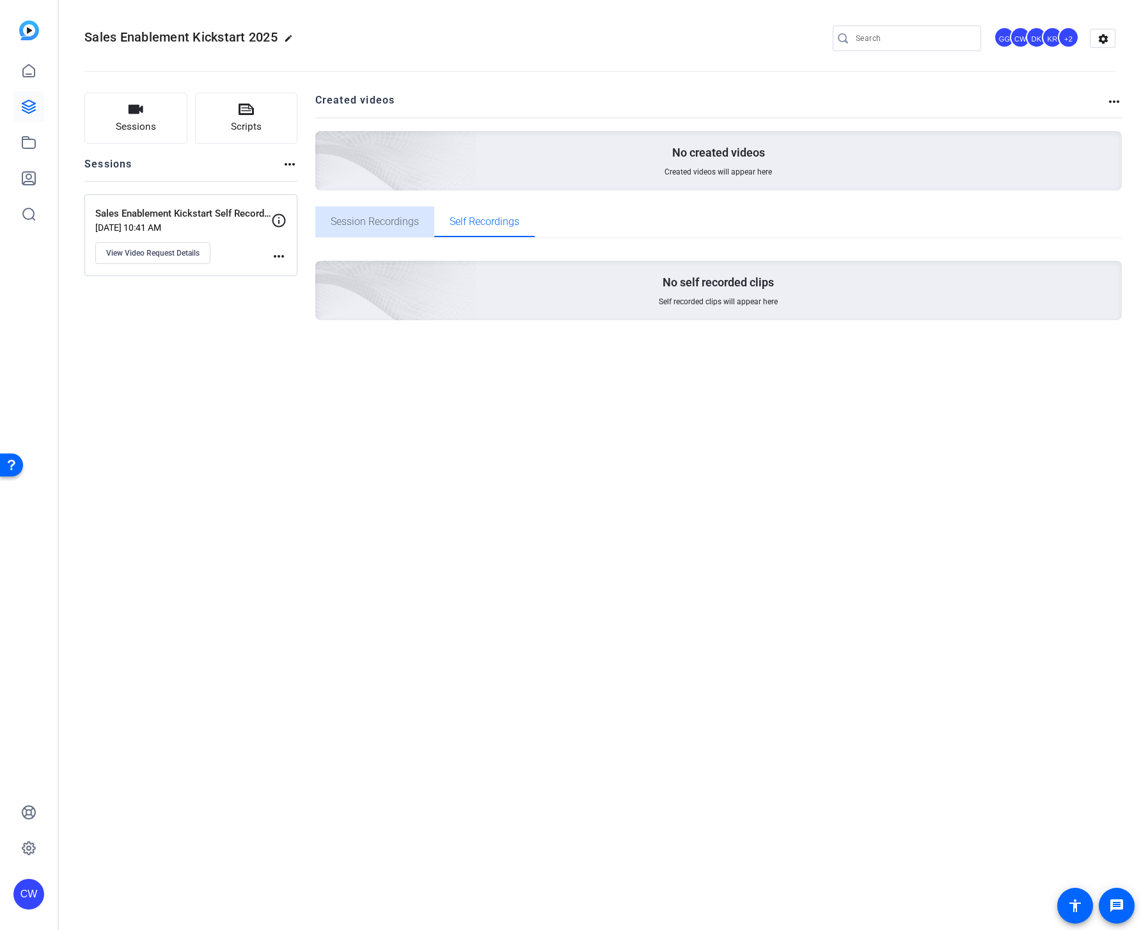
click at [388, 225] on span "Session Recordings" at bounding box center [375, 222] width 88 height 10
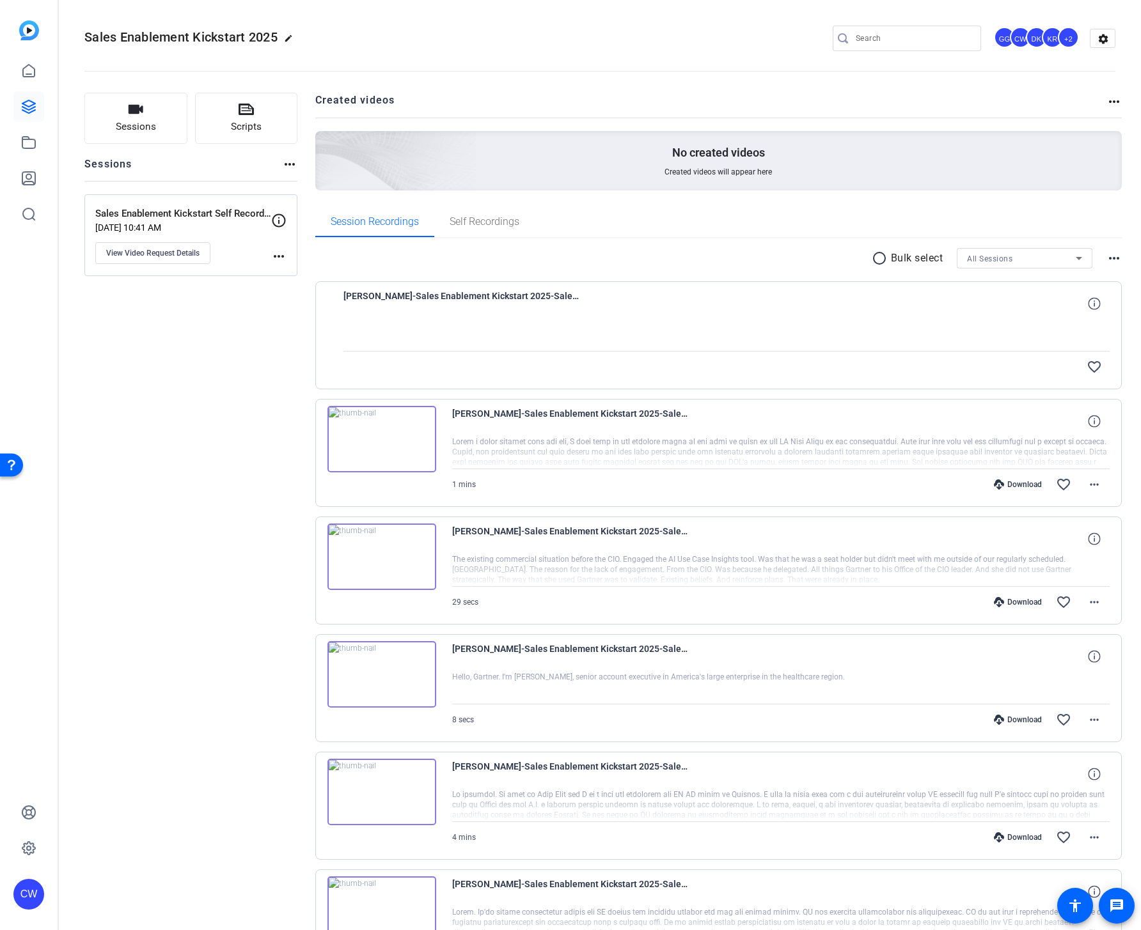
click at [292, 160] on mat-icon "more_horiz" at bounding box center [289, 164] width 15 height 15
click at [249, 166] on div at bounding box center [570, 465] width 1141 height 930
click at [1047, 38] on div "KR" at bounding box center [1051, 37] width 21 height 21
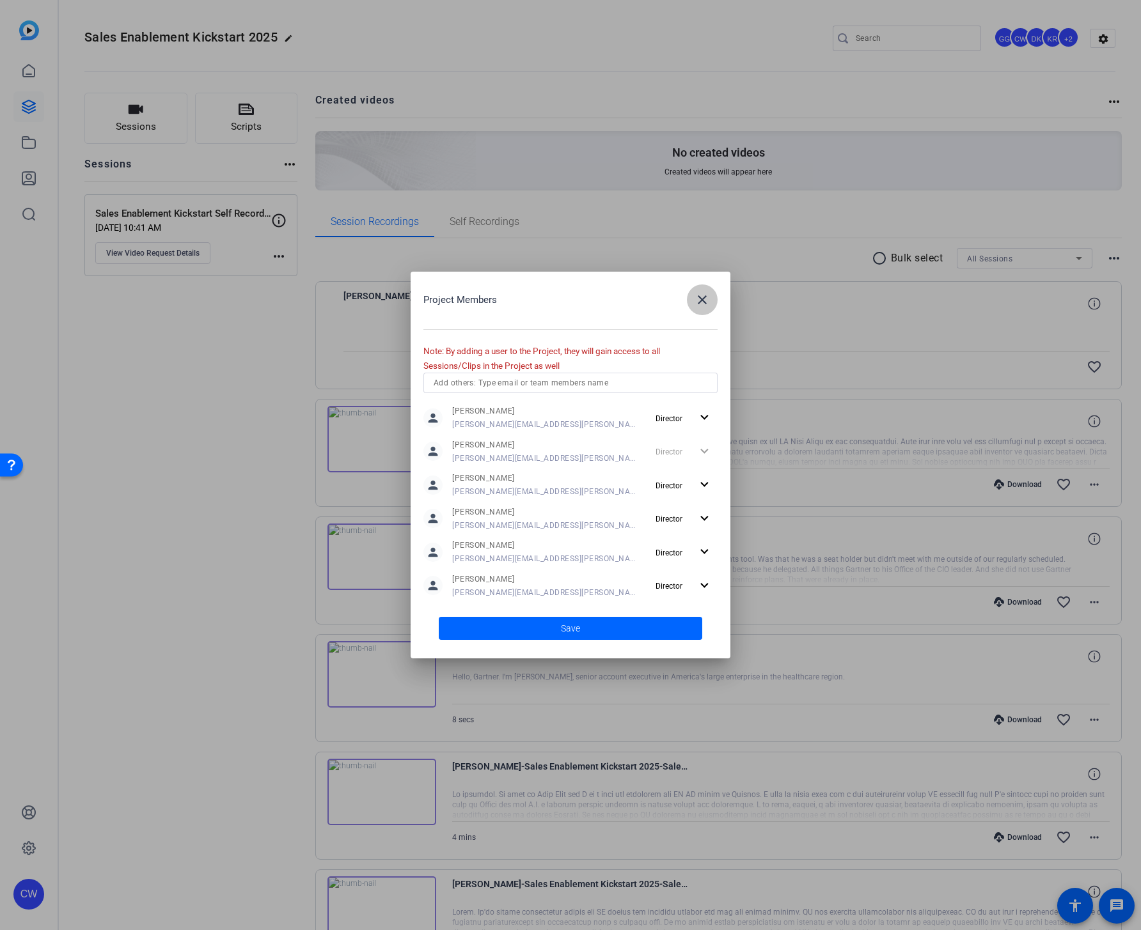
click at [707, 296] on mat-icon "close" at bounding box center [701, 299] width 15 height 15
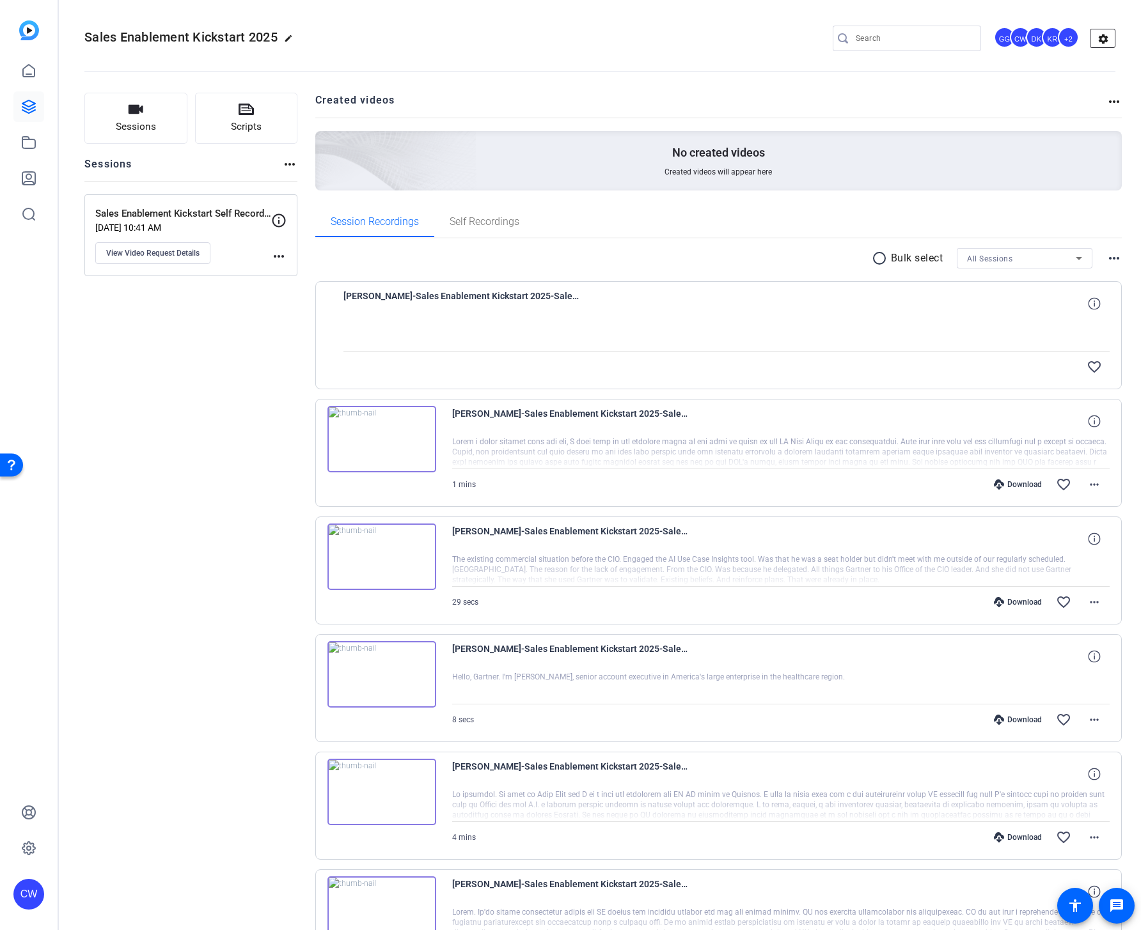
click at [1101, 34] on mat-icon "settings" at bounding box center [1103, 38] width 26 height 19
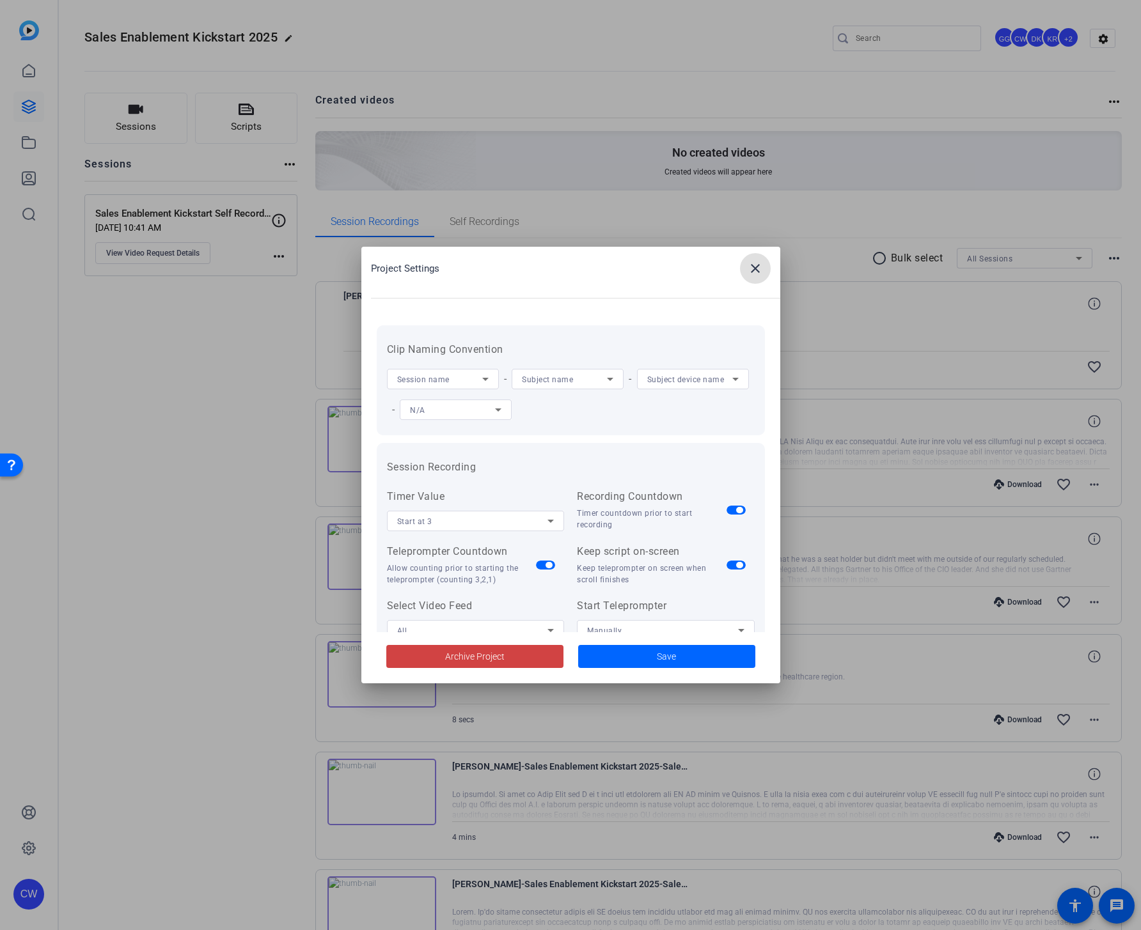
click at [755, 268] on mat-icon "close" at bounding box center [754, 268] width 15 height 15
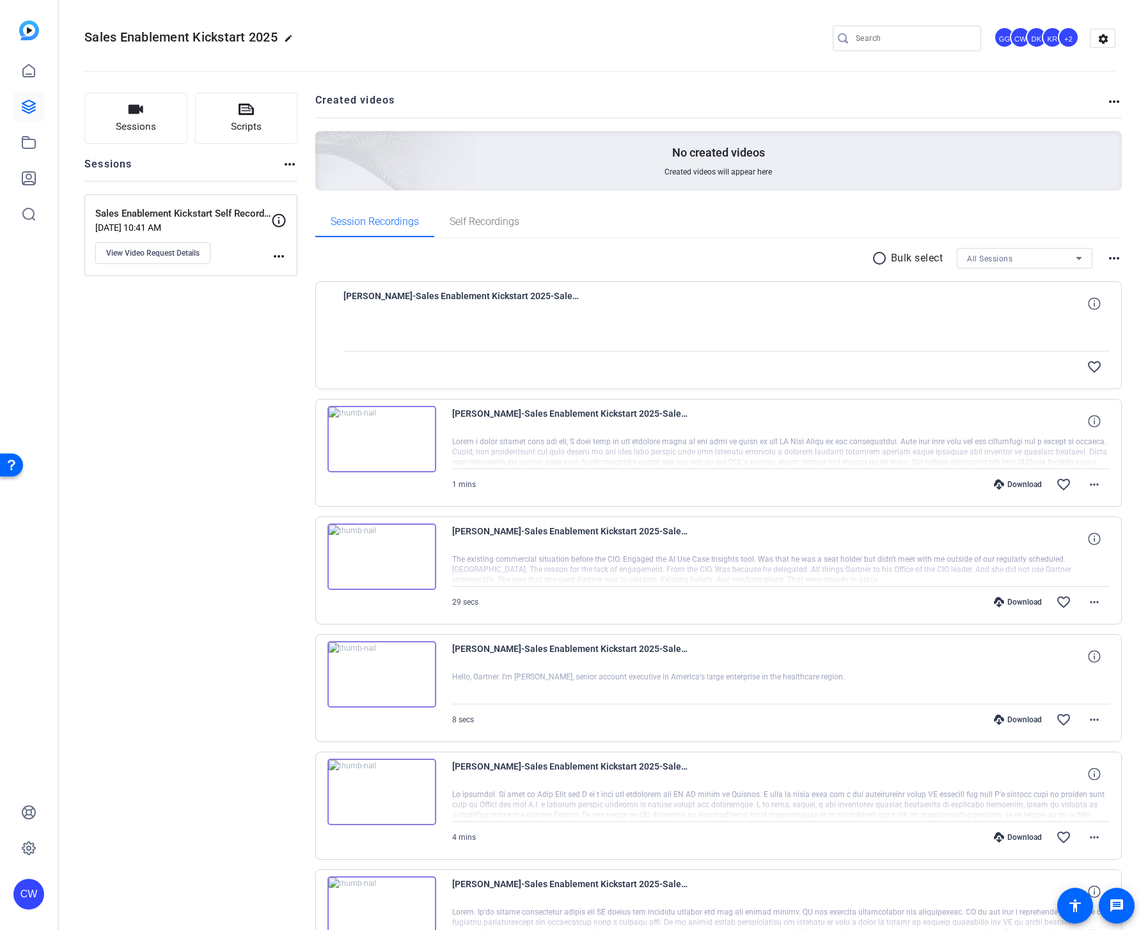
click at [501, 73] on openreel-divider-bar at bounding box center [599, 67] width 1031 height 39
click at [1057, 41] on div "+2" at bounding box center [1067, 37] width 21 height 21
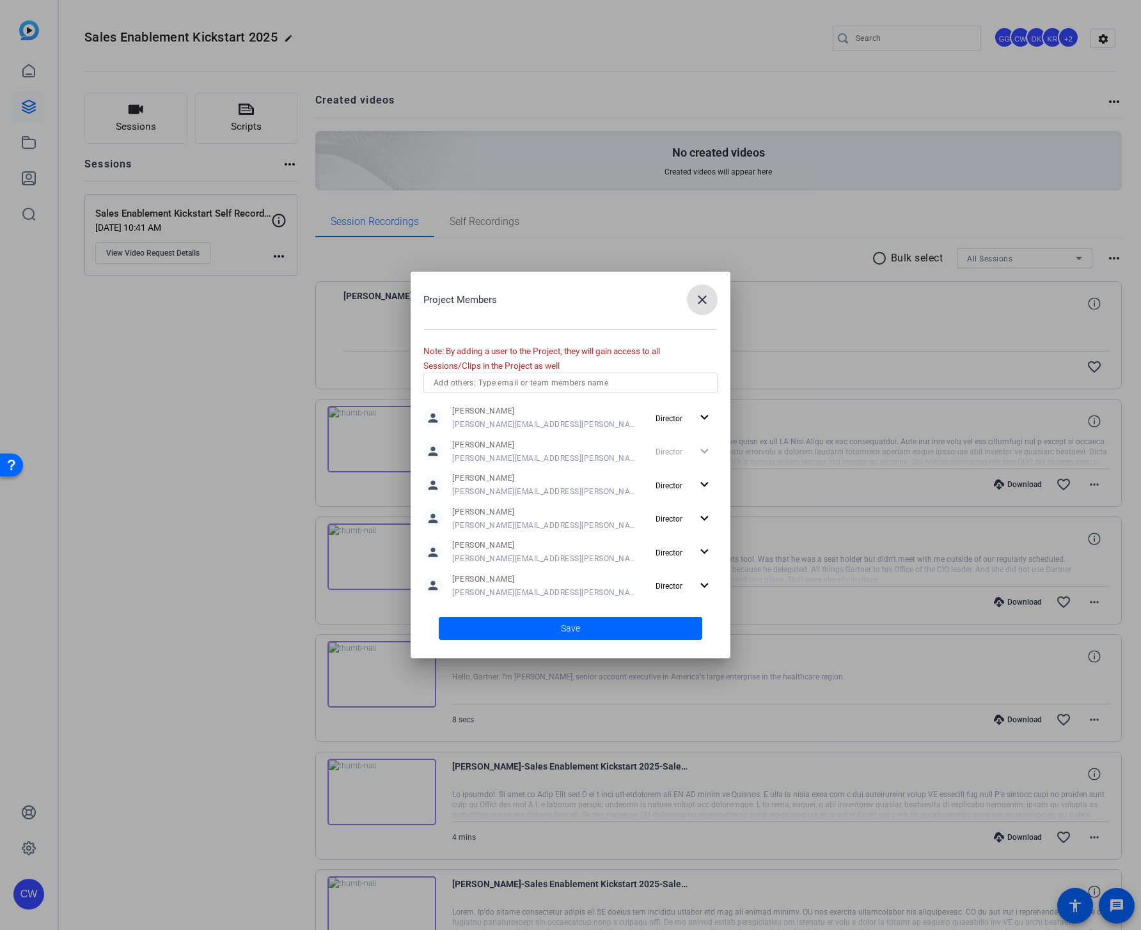
scroll to position [3, 0]
click at [566, 628] on span "Save" at bounding box center [570, 628] width 19 height 13
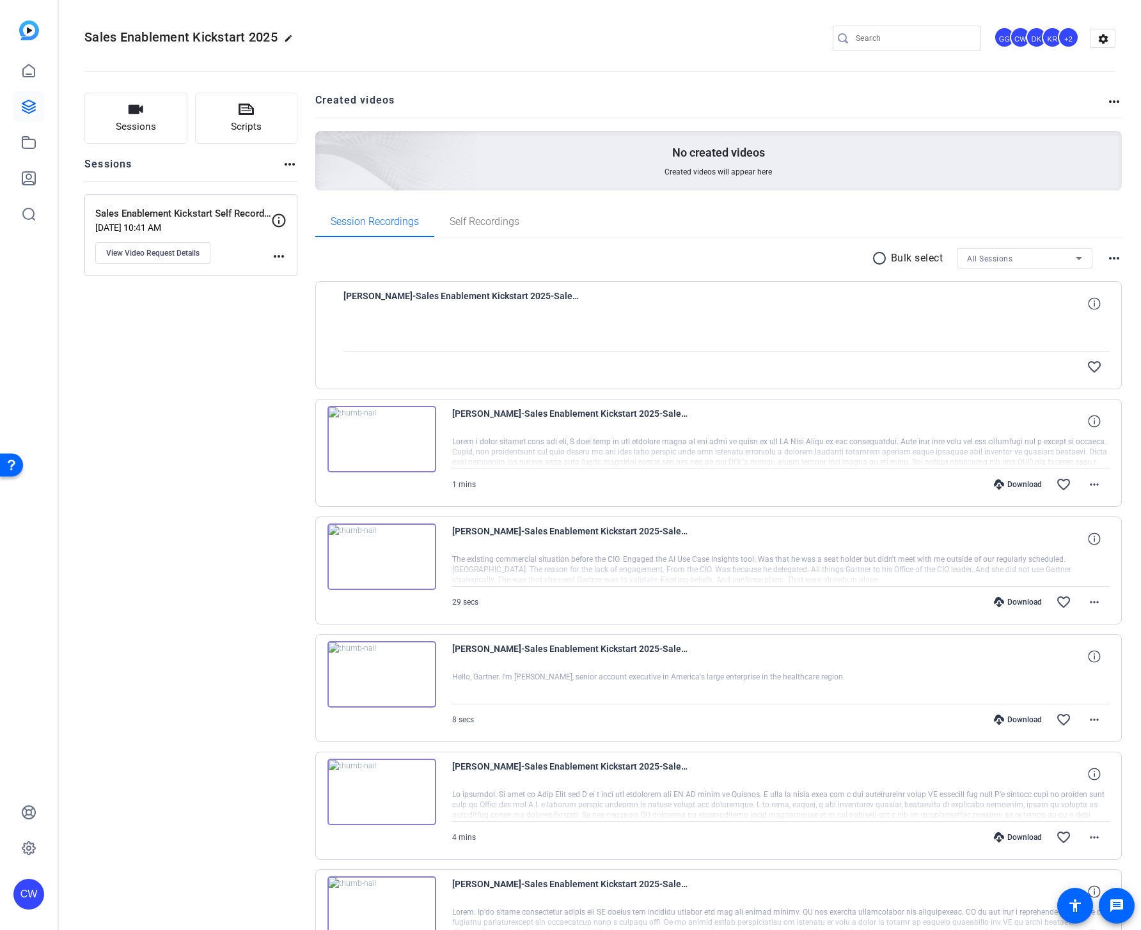
click at [673, 78] on openreel-divider-bar at bounding box center [599, 67] width 1031 height 39
